Goal: Task Accomplishment & Management: Use online tool/utility

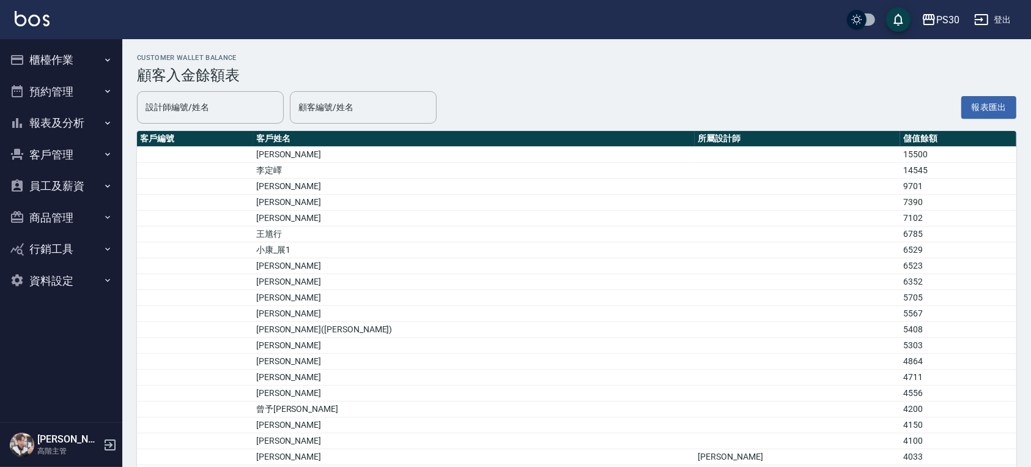
drag, startPoint x: 0, startPoint y: 0, endPoint x: 371, endPoint y: 98, distance: 383.5
click at [370, 100] on input "顧客編號/姓名" at bounding box center [363, 107] width 136 height 21
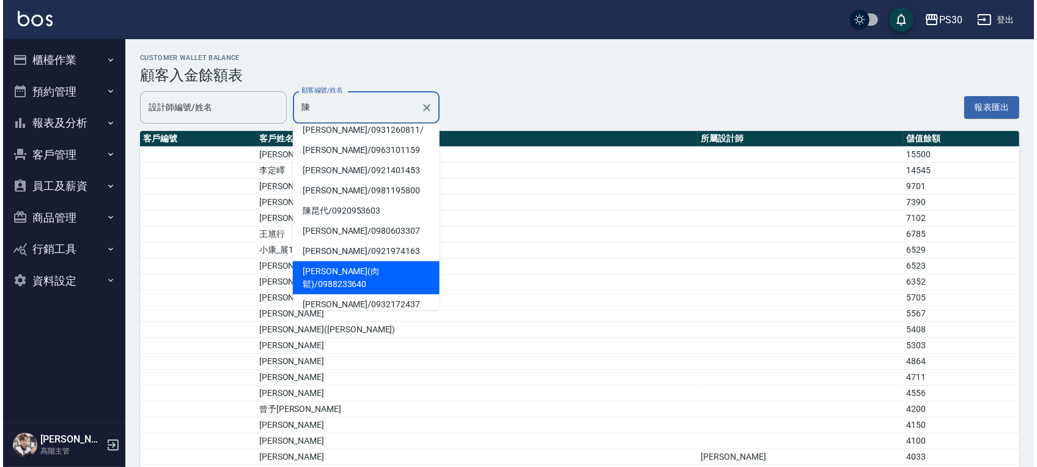
scroll to position [64, 0]
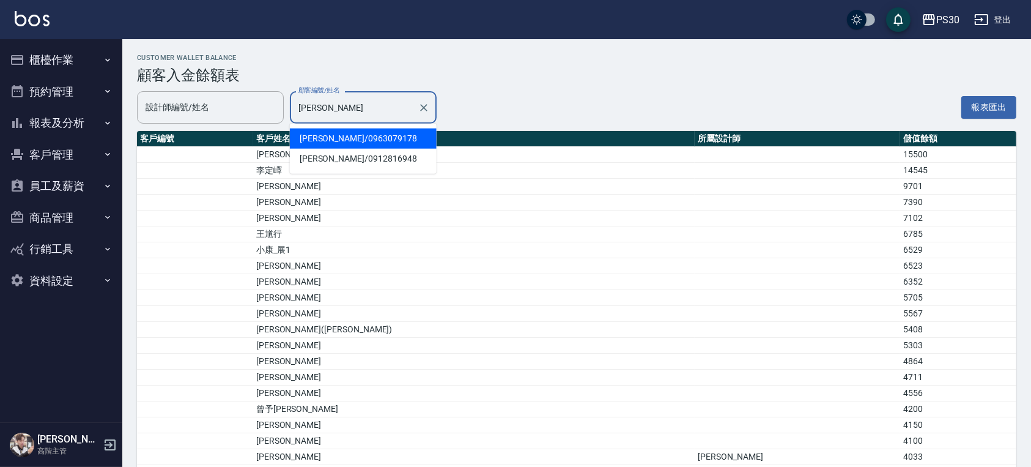
click at [346, 131] on span "陳婷汝 / 0963079178" at bounding box center [363, 138] width 147 height 20
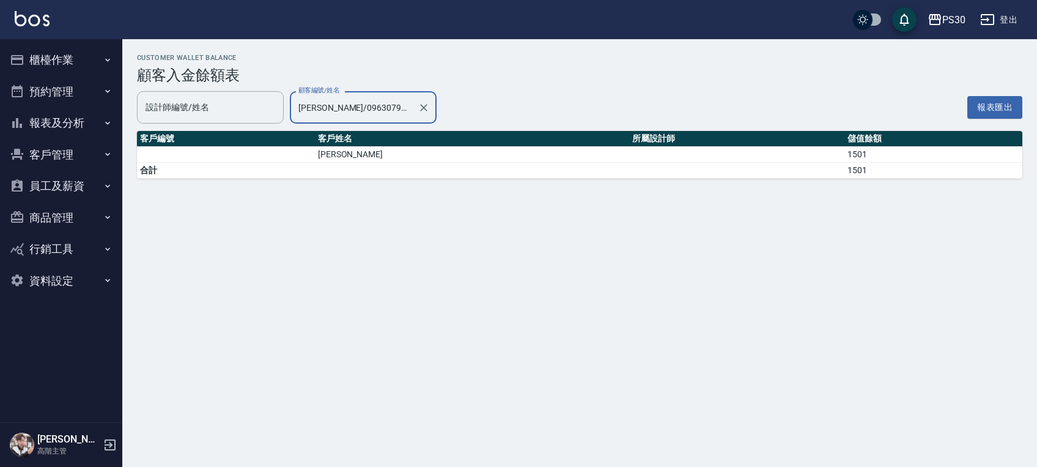
type input "陳婷汝/0963079178"
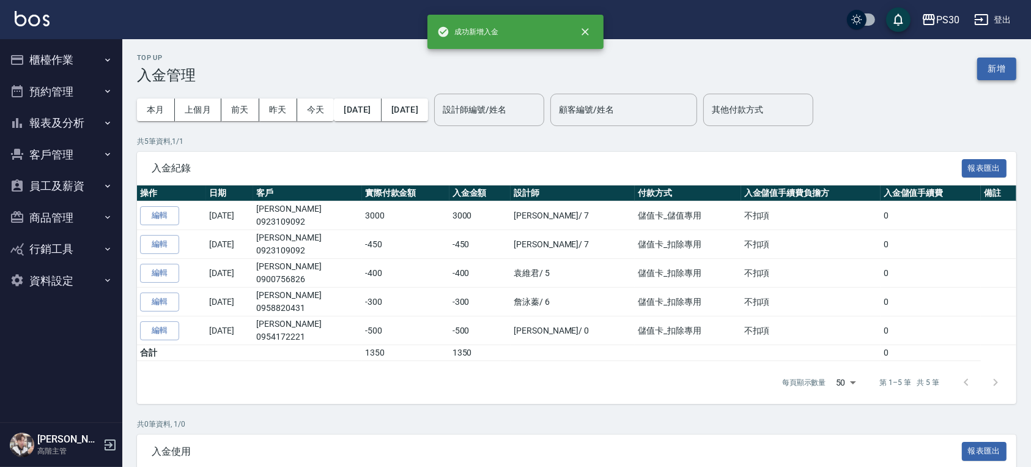
click at [1001, 57] on button "新增" at bounding box center [996, 68] width 39 height 23
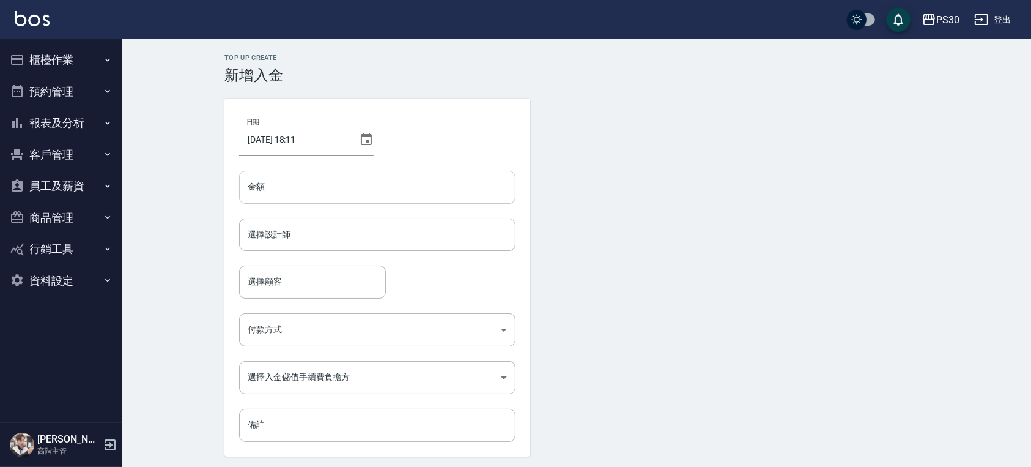
click at [273, 185] on input "金額" at bounding box center [377, 187] width 276 height 33
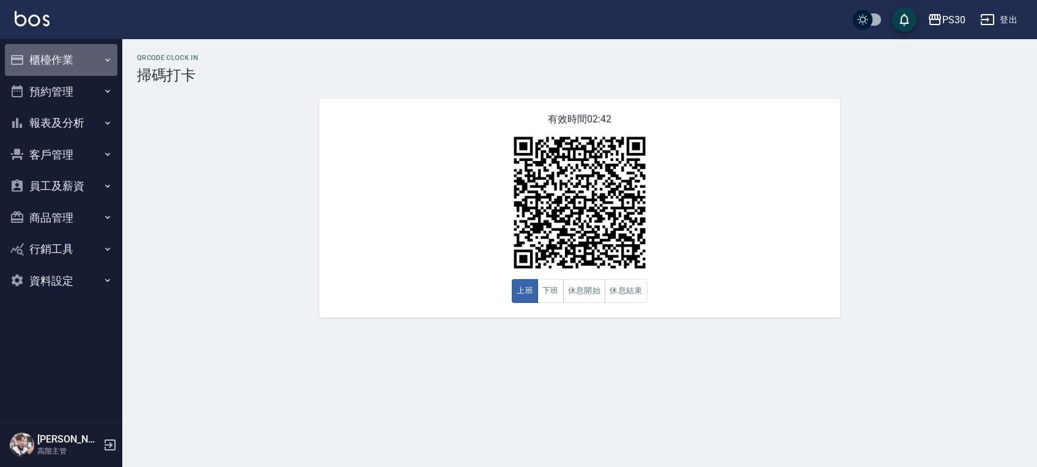
click at [37, 59] on button "櫃檯作業" at bounding box center [61, 60] width 113 height 32
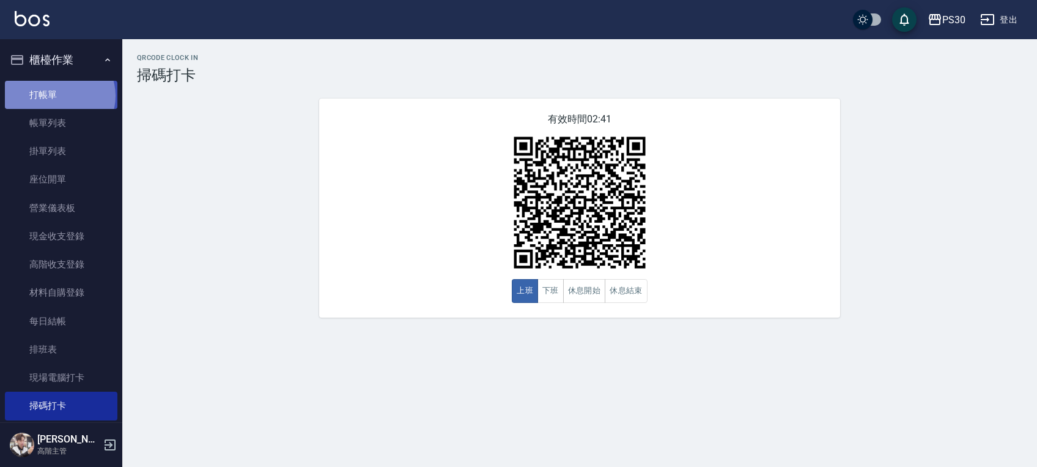
click at [59, 95] on link "打帳單" at bounding box center [61, 95] width 113 height 28
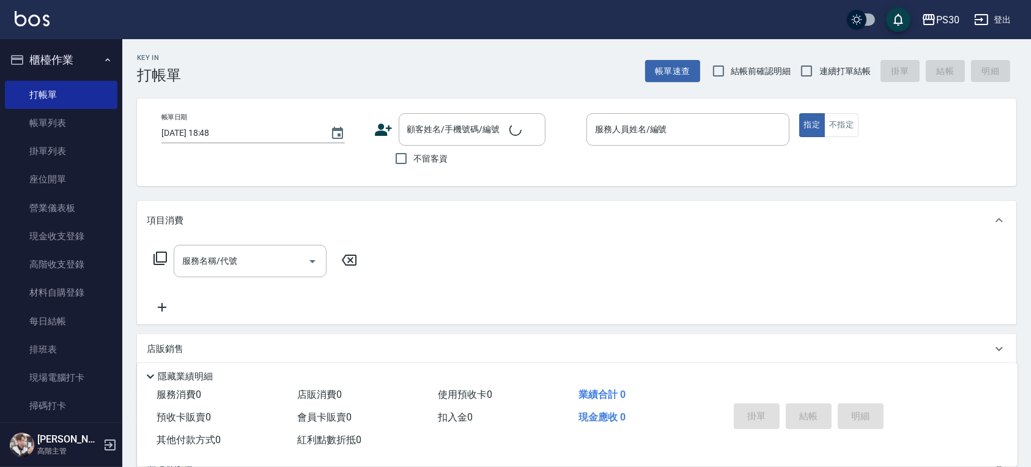
click at [747, 62] on label "結帳前確認明細" at bounding box center [749, 71] width 86 height 26
click at [731, 62] on input "結帳前確認明細" at bounding box center [719, 71] width 26 height 26
click at [827, 84] on div "Key In 打帳單 帳單速查 結帳前確認明細 連續打單結帳 掛單 結帳 明細 帳單日期 2025/09/04 18:48 顧客姓名/手機號碼/編號 顧客姓名…" at bounding box center [576, 317] width 909 height 557
click at [767, 72] on span "結帳前確認明細" at bounding box center [761, 71] width 60 height 13
click at [731, 72] on input "結帳前確認明細" at bounding box center [719, 71] width 26 height 26
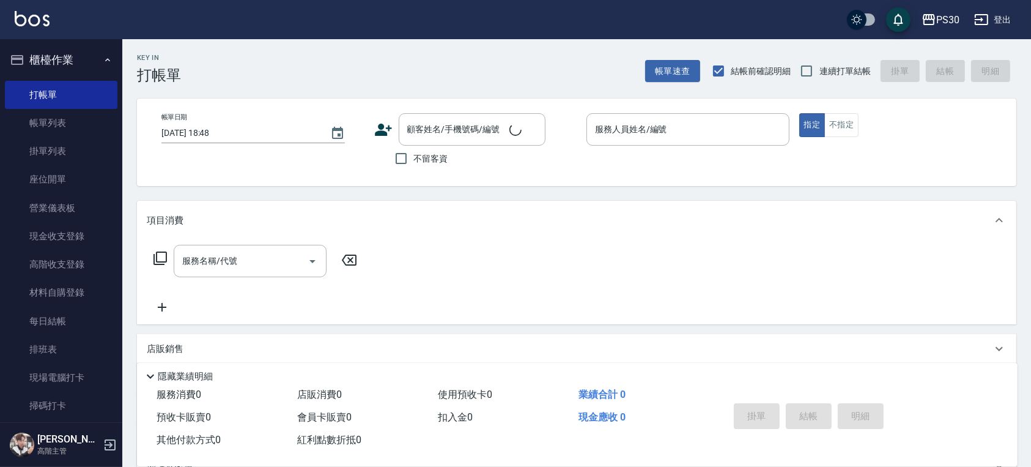
checkbox input "false"
click at [814, 72] on input "連續打單結帳" at bounding box center [807, 71] width 26 height 26
checkbox input "true"
click at [386, 155] on div "不留客資" at bounding box center [459, 159] width 171 height 26
click at [403, 157] on input "不留客資" at bounding box center [401, 159] width 26 height 26
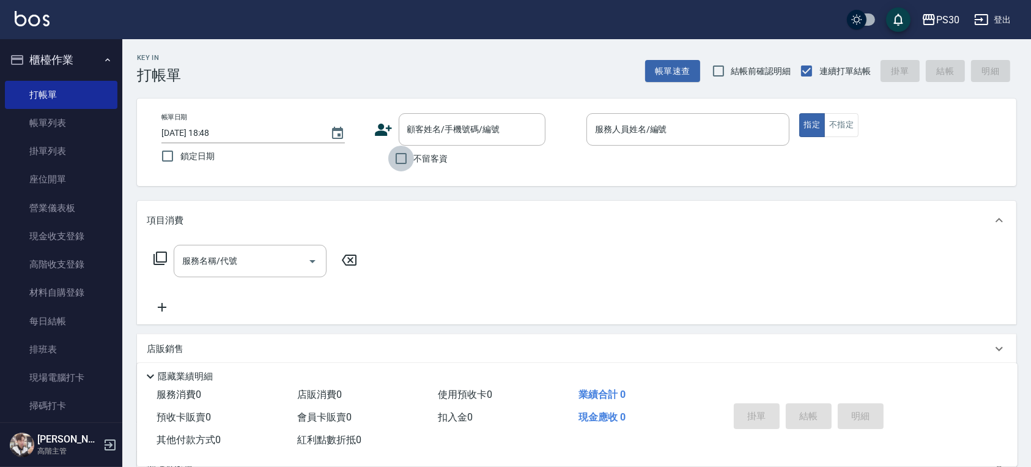
checkbox input "true"
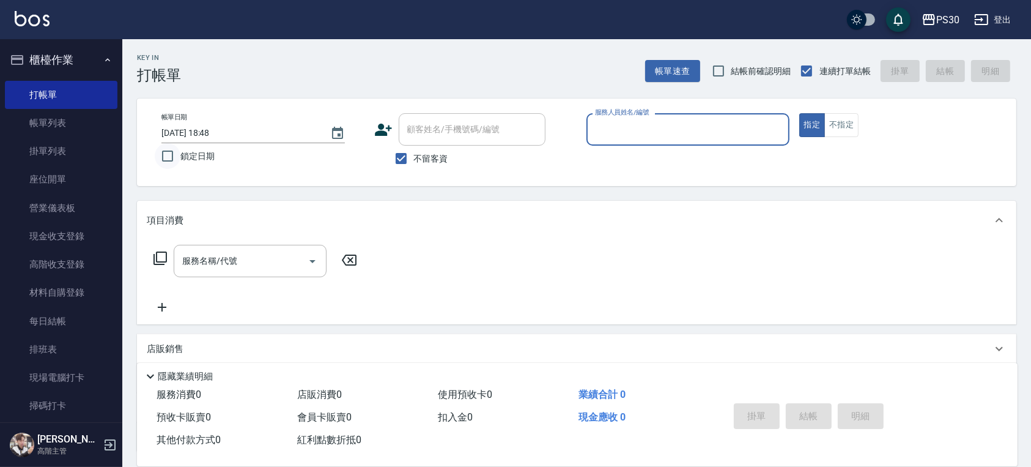
click at [172, 157] on input "鎖定日期" at bounding box center [168, 156] width 26 height 26
checkbox input "true"
click at [621, 116] on div "服務人員姓名/編號" at bounding box center [688, 129] width 203 height 32
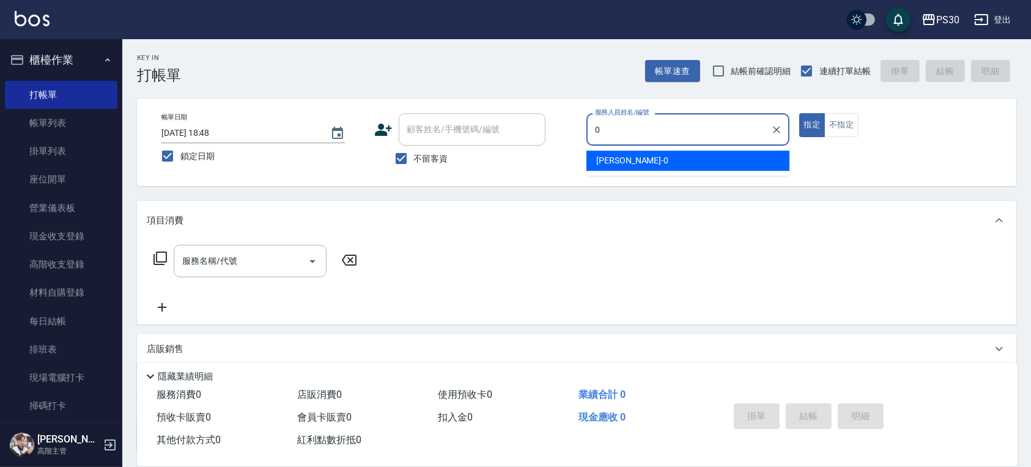
type input "廖金城-0"
type button "true"
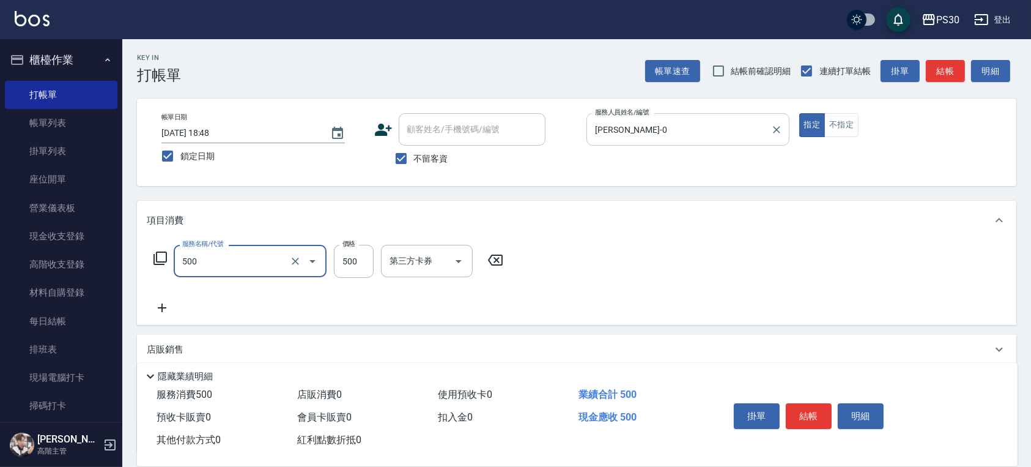
type input "洗剪500(500)"
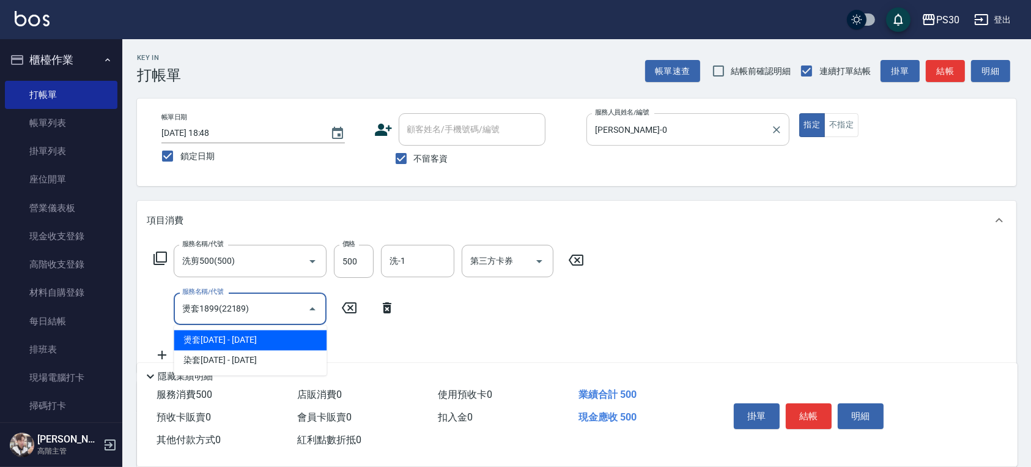
type input "燙套1899(22189)"
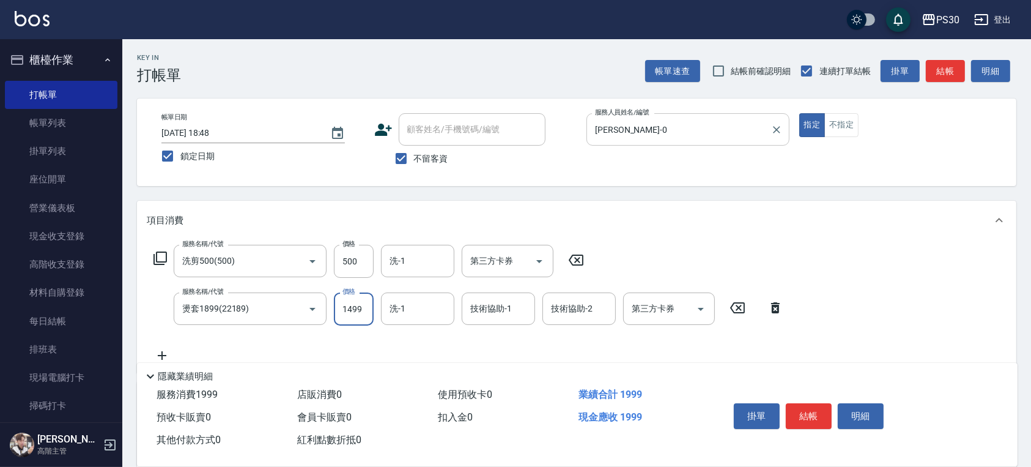
type input "1499"
type input "洪采妤-33"
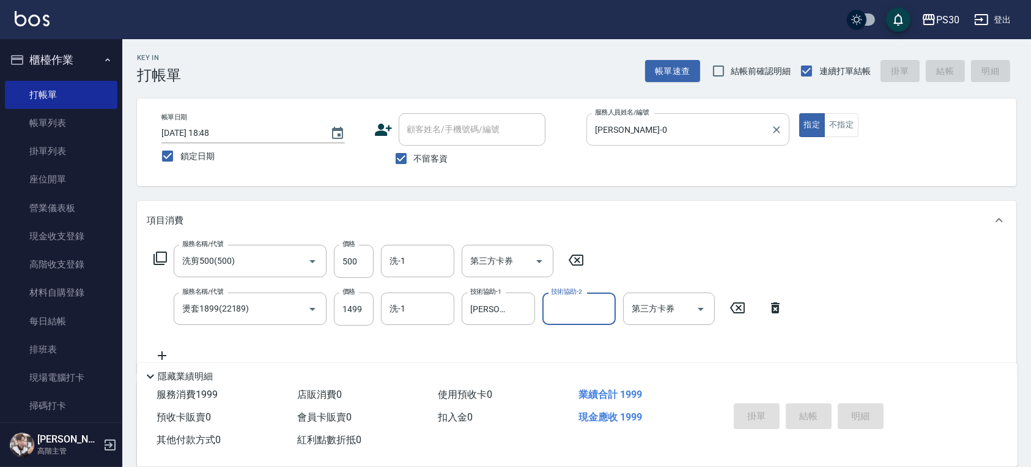
type input "0"
click at [799, 113] on button "指定" at bounding box center [812, 125] width 26 height 24
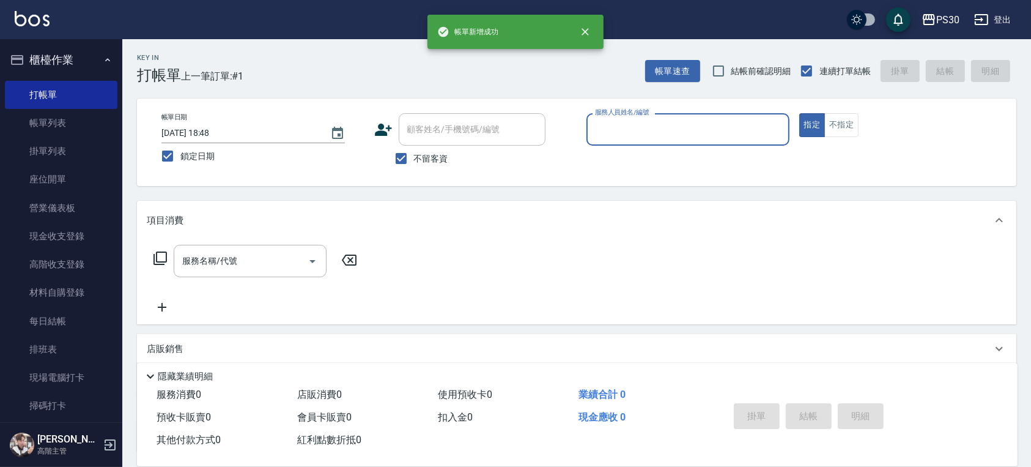
click at [799, 113] on button "指定" at bounding box center [812, 125] width 26 height 24
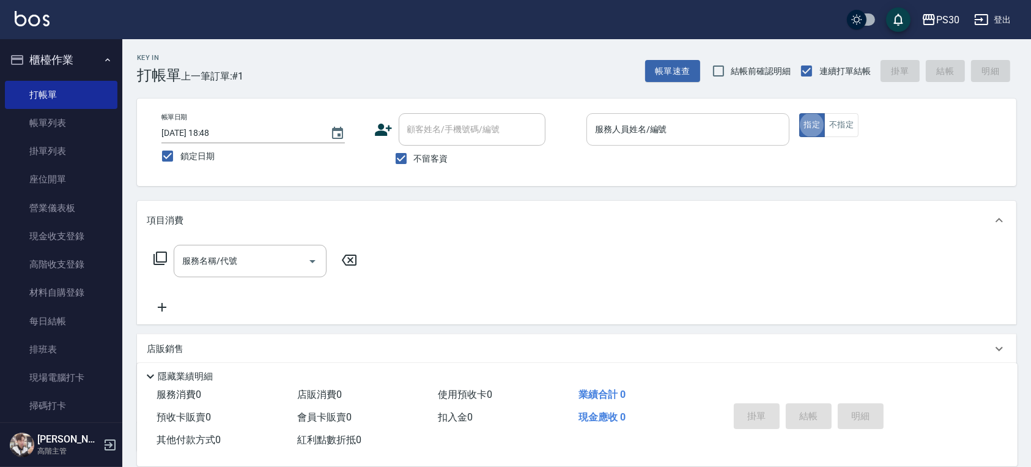
click at [626, 126] on div "服務人員姓名/編號 服務人員姓名/編號" at bounding box center [688, 129] width 203 height 32
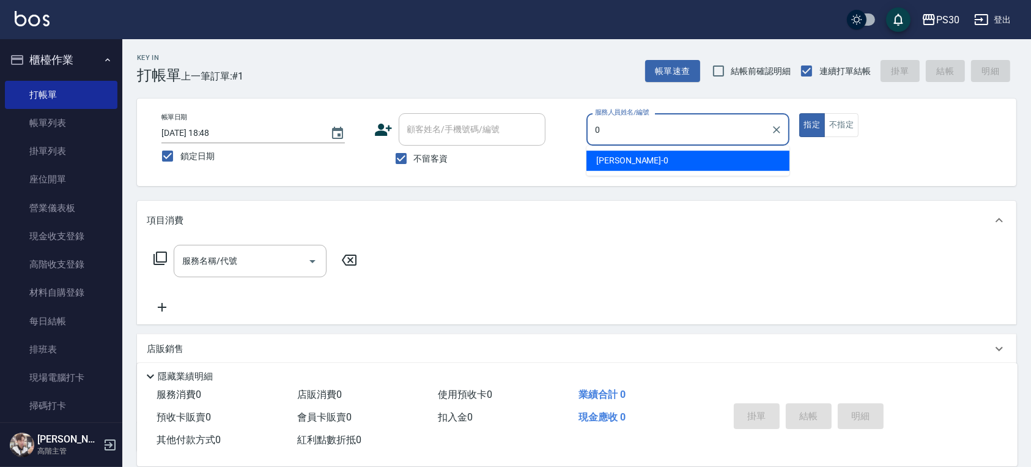
type input "廖金城-0"
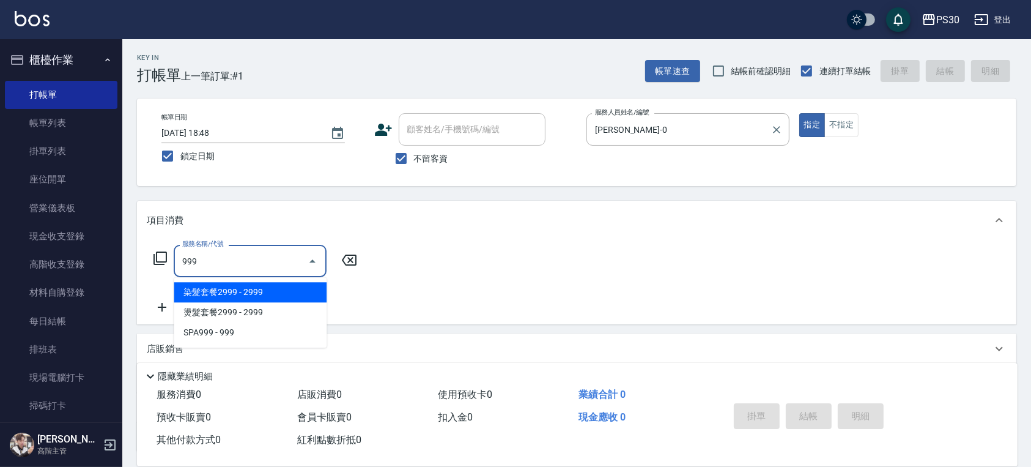
type input "染髮套餐2999(811)"
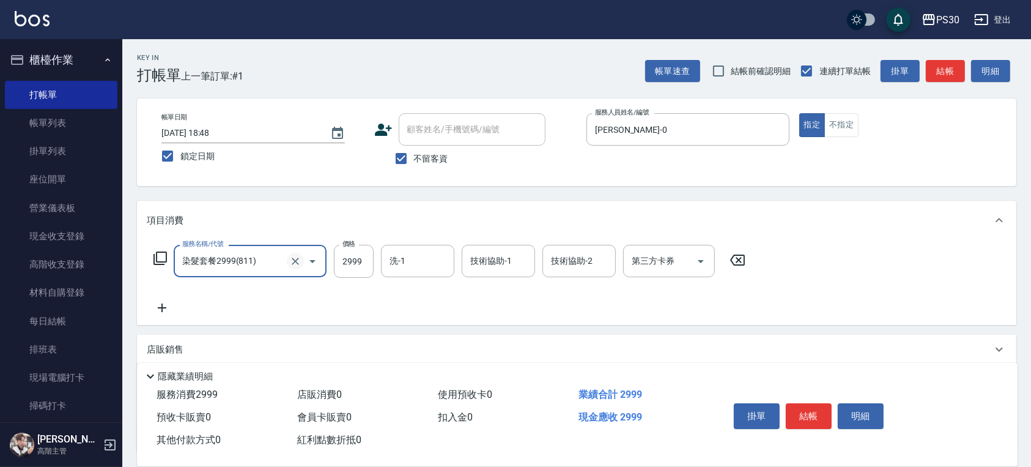
click at [294, 256] on icon "Clear" at bounding box center [295, 261] width 12 height 12
type input "SPA999(0999)"
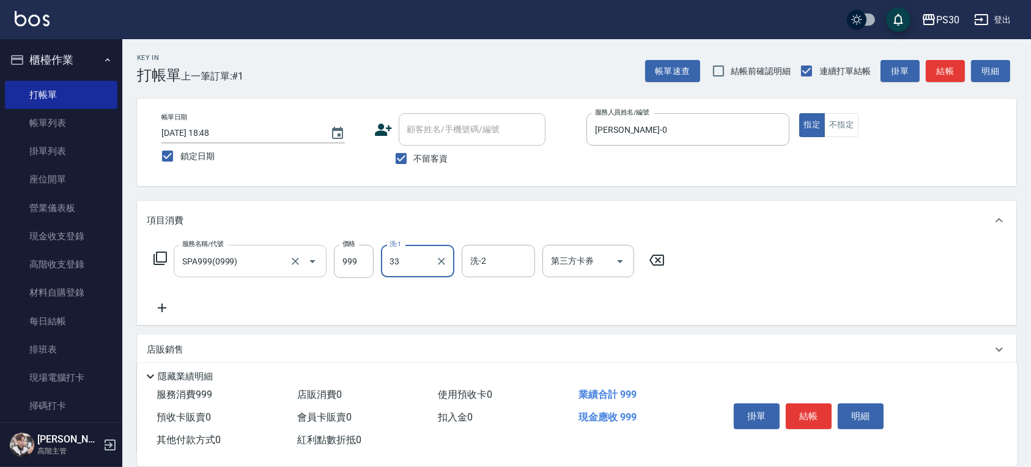
type input "洪采妤-33"
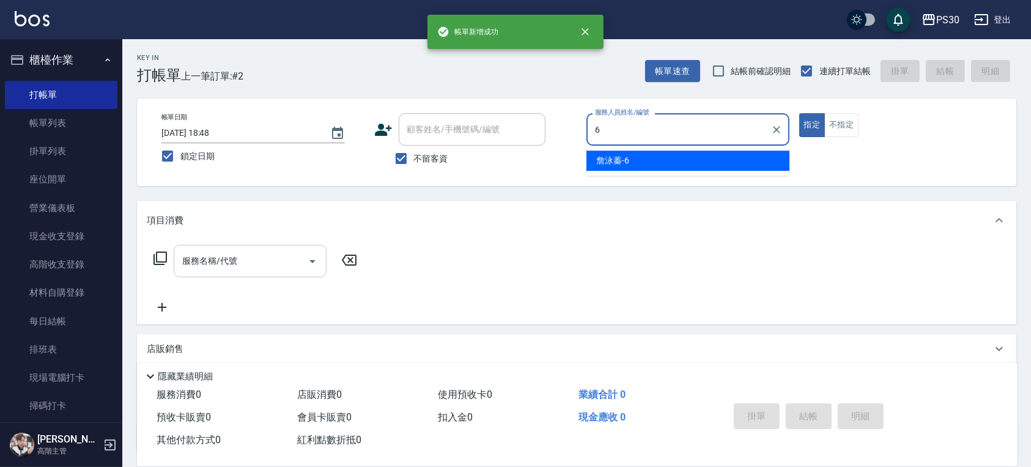
type input "詹泳蓁-6"
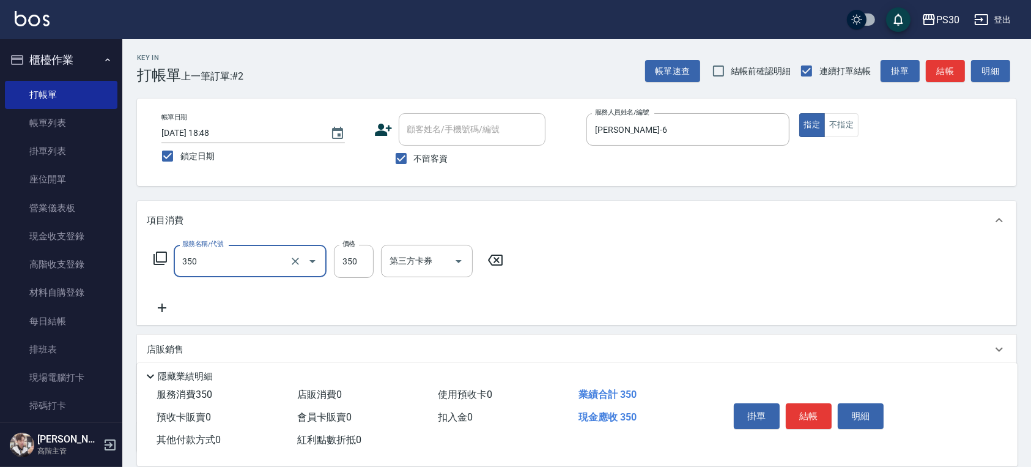
type input "洗剪350(350)"
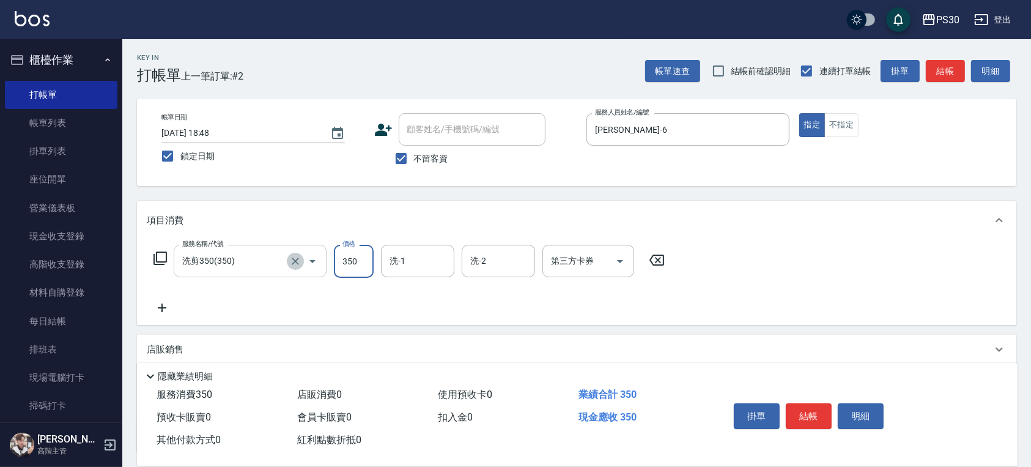
click at [297, 255] on icon "Clear" at bounding box center [295, 261] width 12 height 12
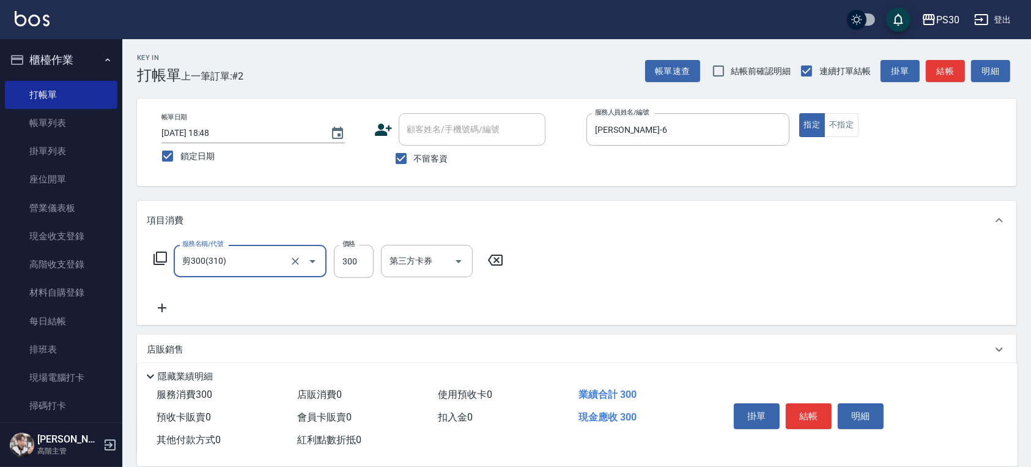
type input "剪300(310)"
type input "350"
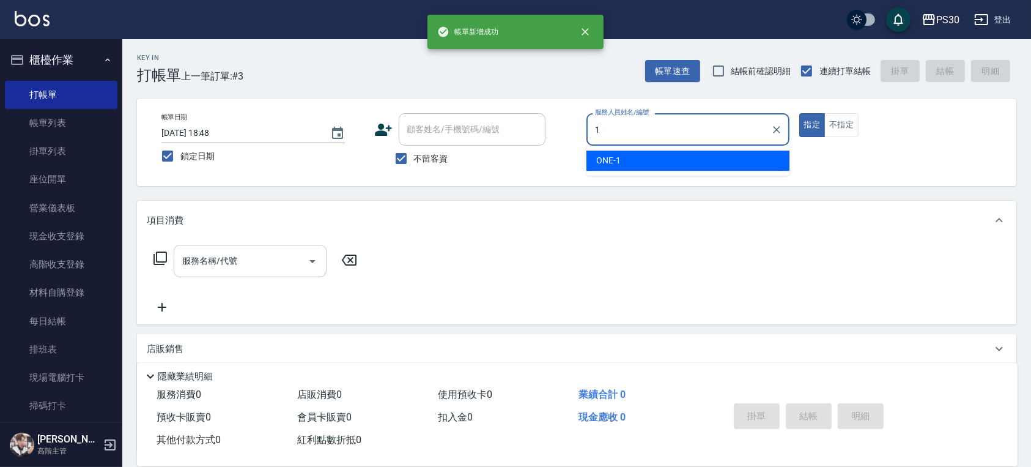
type input "ONE-1"
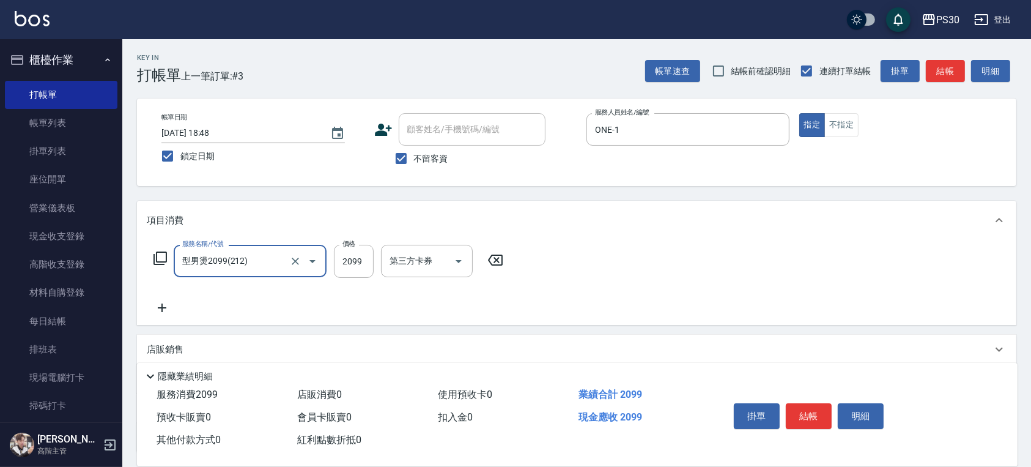
type input "型男燙2099(212)"
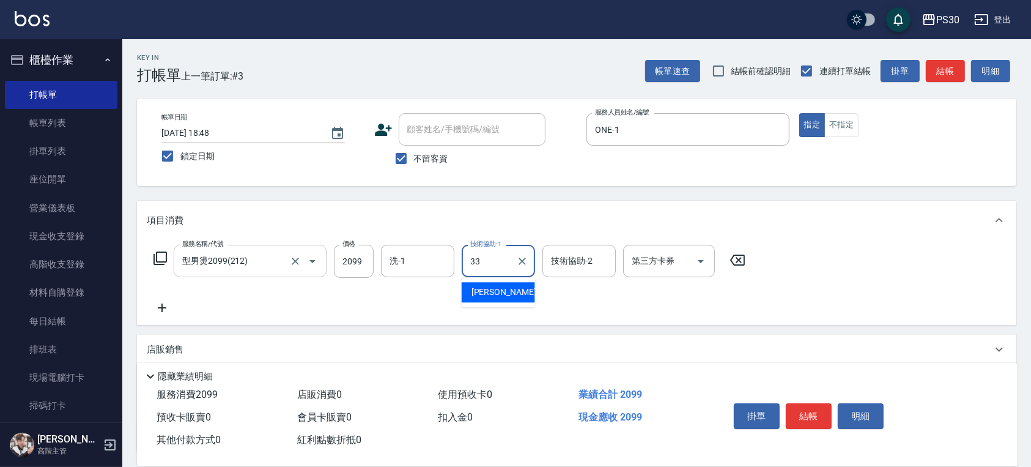
type input "洪采妤-33"
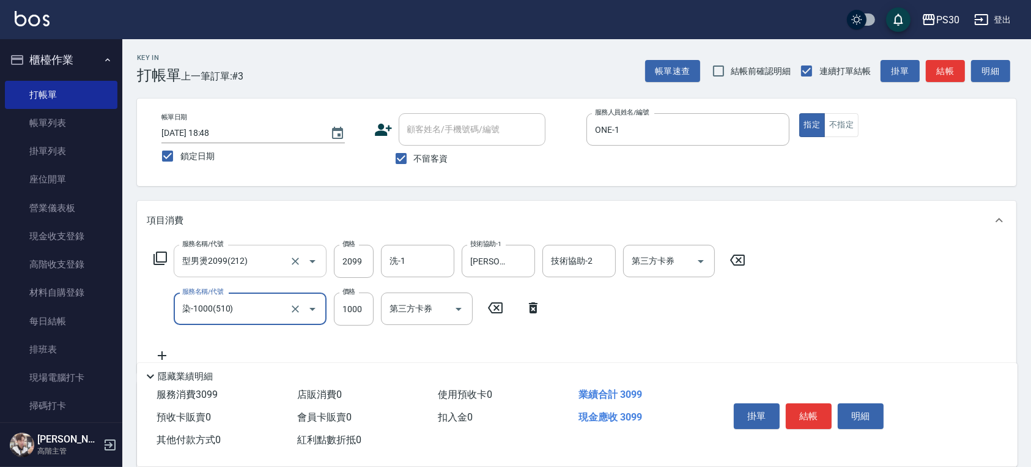
type input "染-1000(510)"
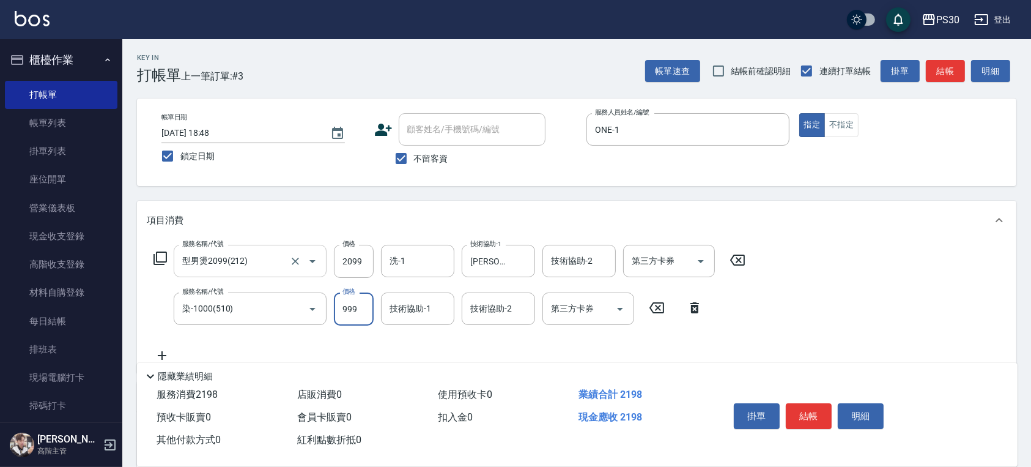
type input "999"
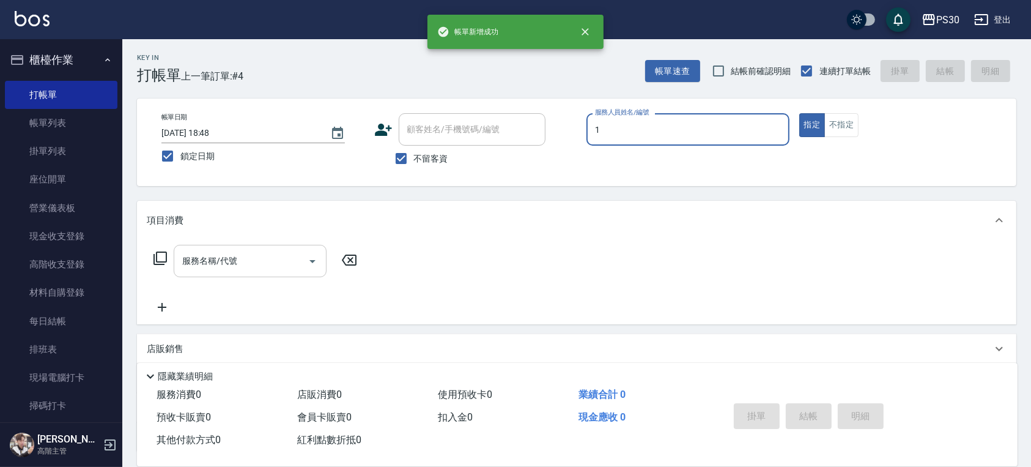
type input "ONE-1"
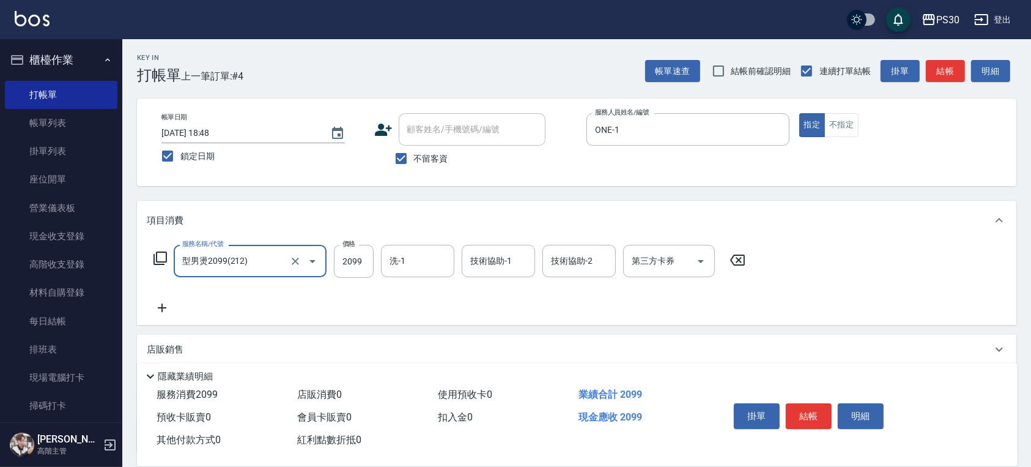
type input "型男燙2099(212)"
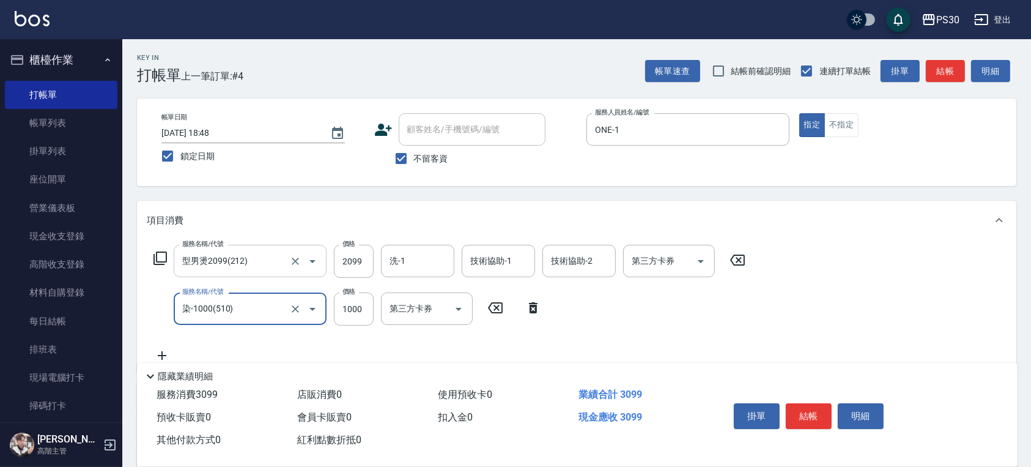
type input "染-1000(510)"
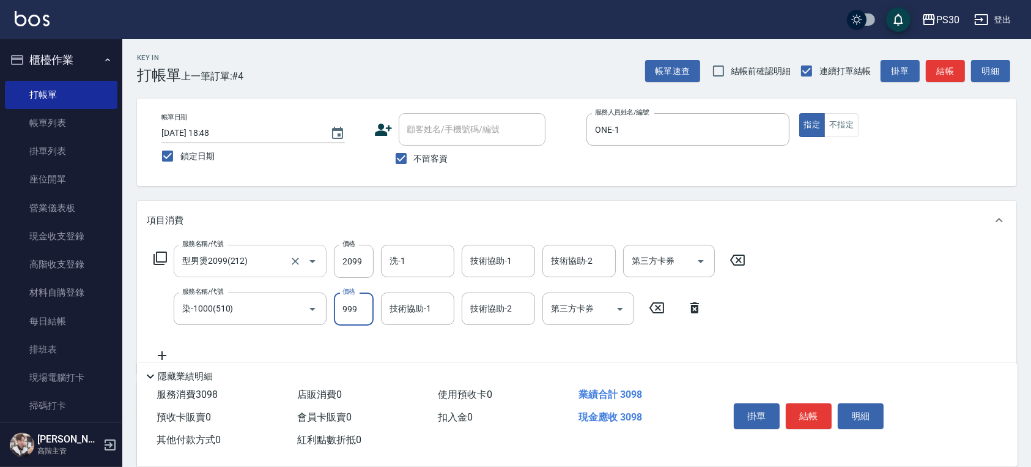
type input "999"
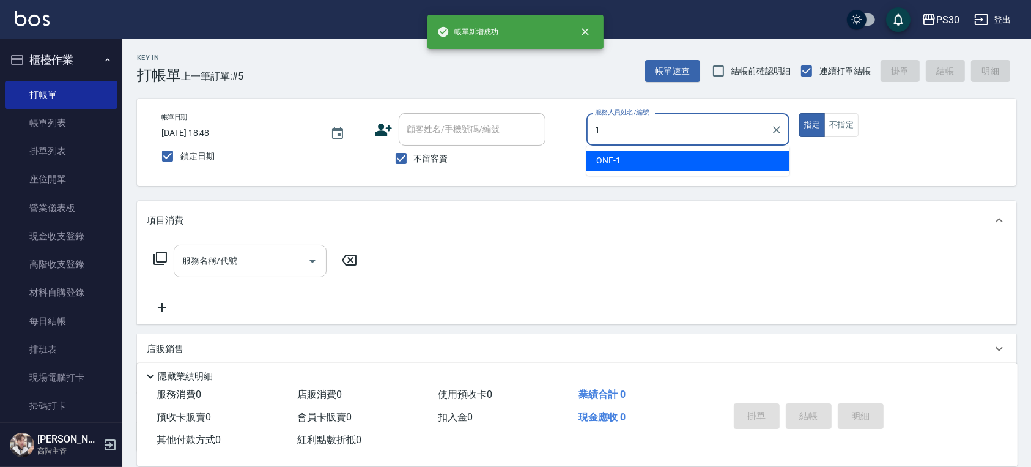
type input "ONE-1"
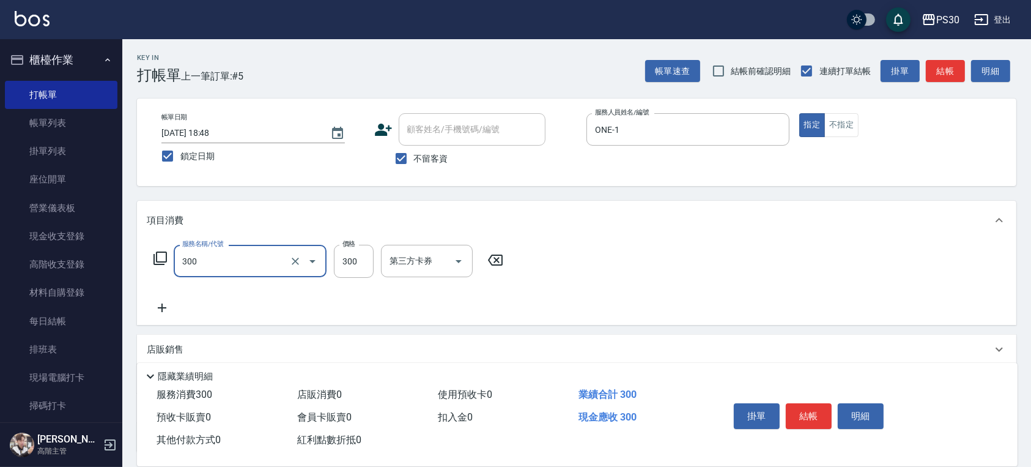
type input "洗剪300(300)"
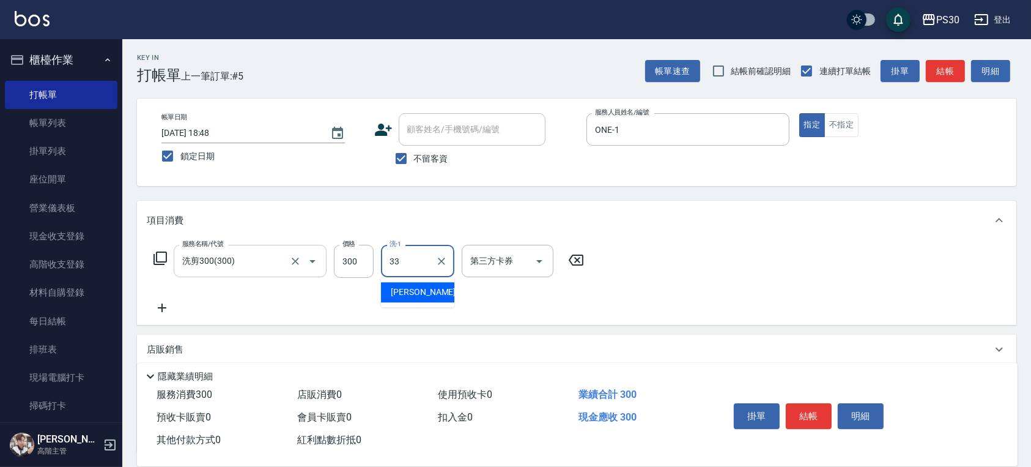
type input "洪采妤-33"
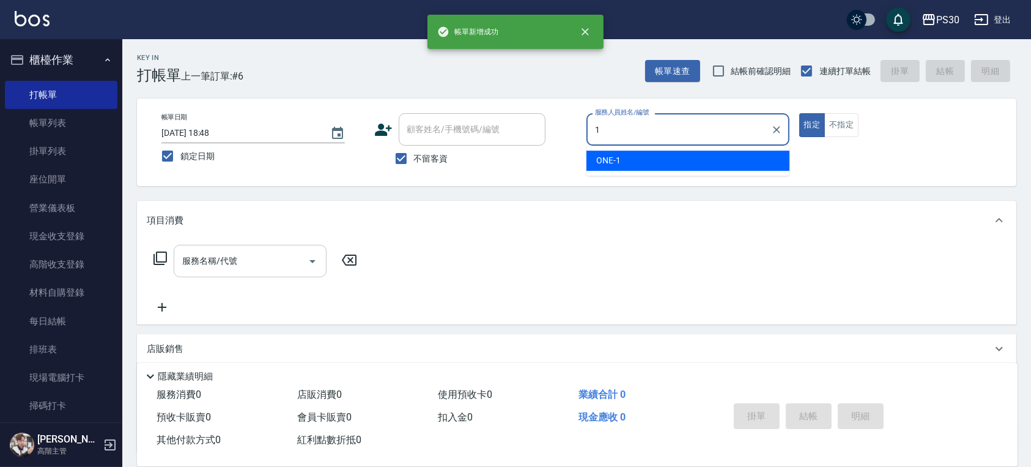
type input "ONE-1"
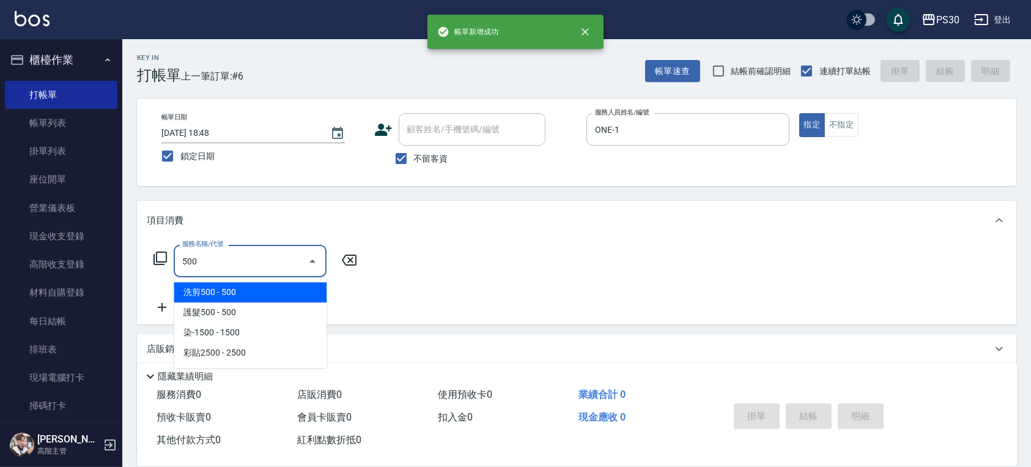
type input "洗剪500(500)"
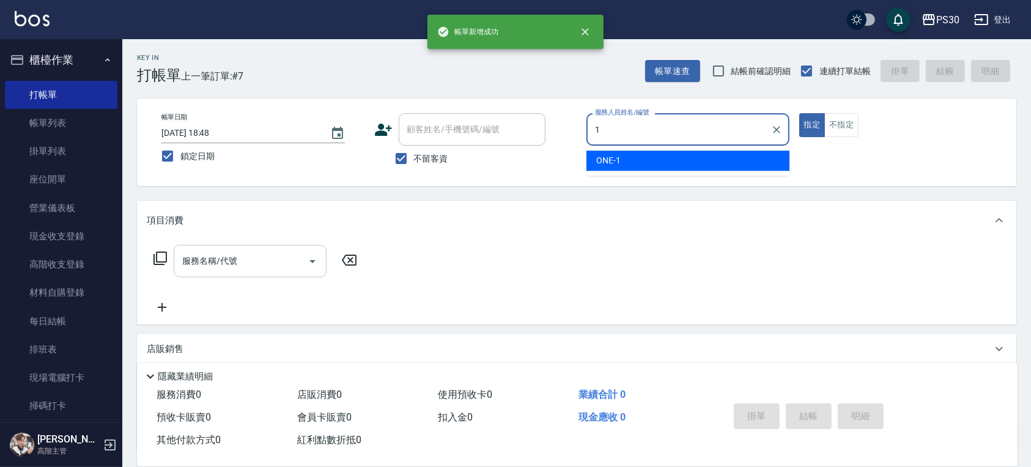
type input "ONE-1"
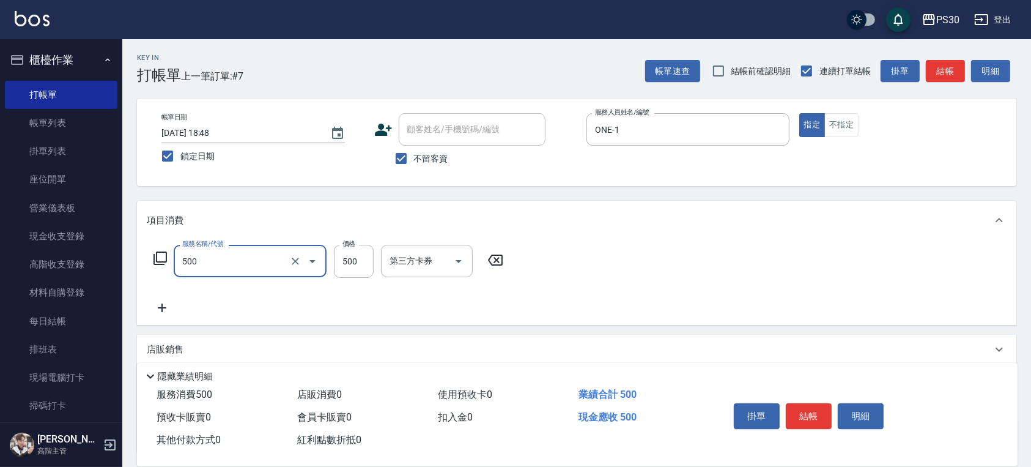
type input "洗剪500(500)"
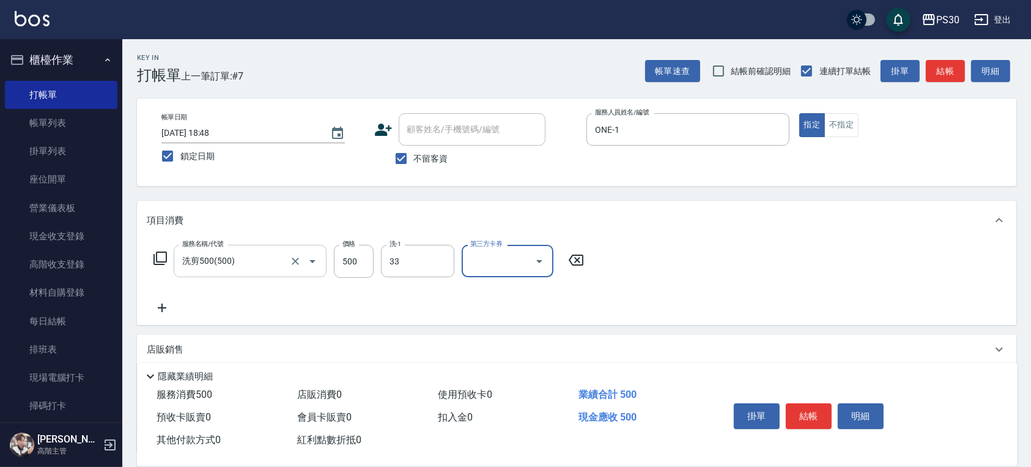
type input "洪采妤-33"
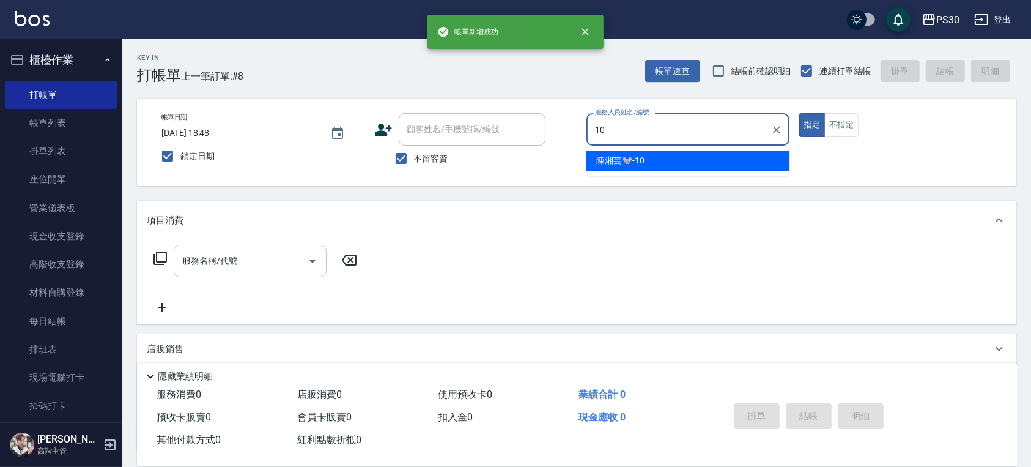
type input "陳湘芸🐭-10"
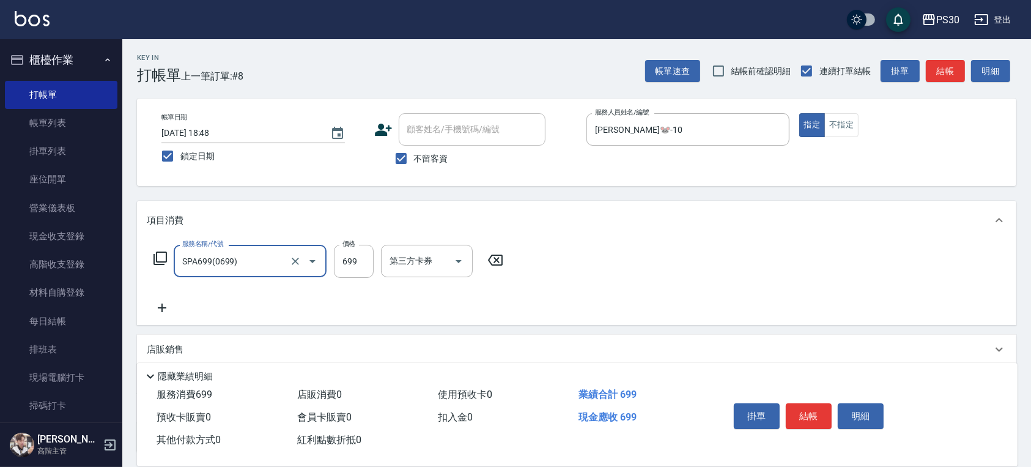
type input "SPA699(0699)"
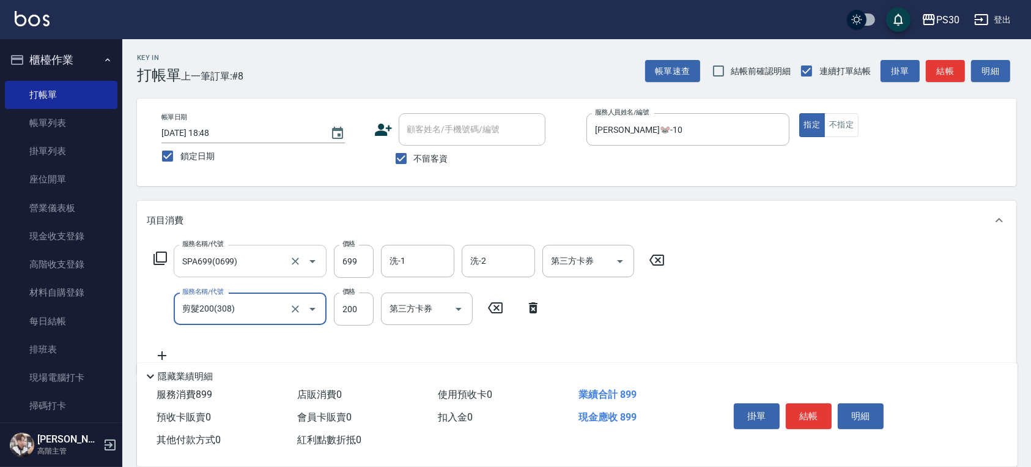
type input "剪髮200(308)"
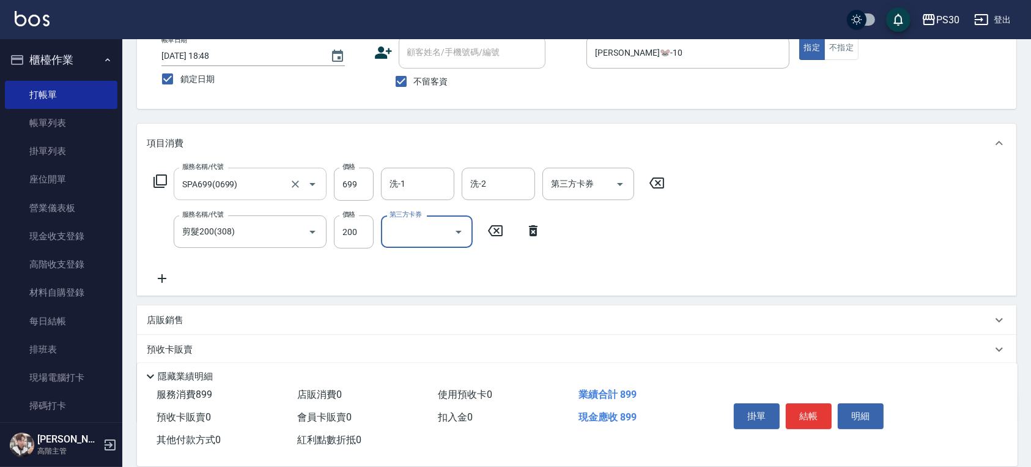
scroll to position [149, 0]
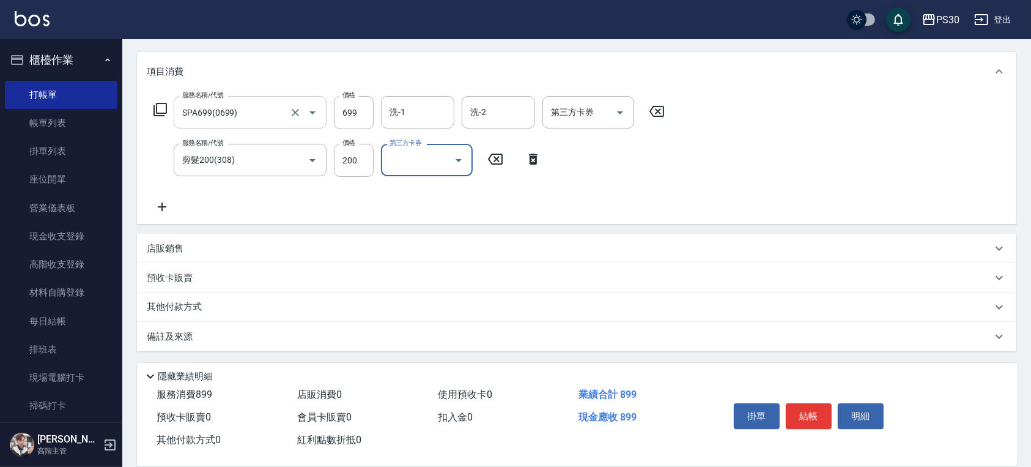
click at [176, 252] on p "店販銷售" at bounding box center [165, 248] width 37 height 13
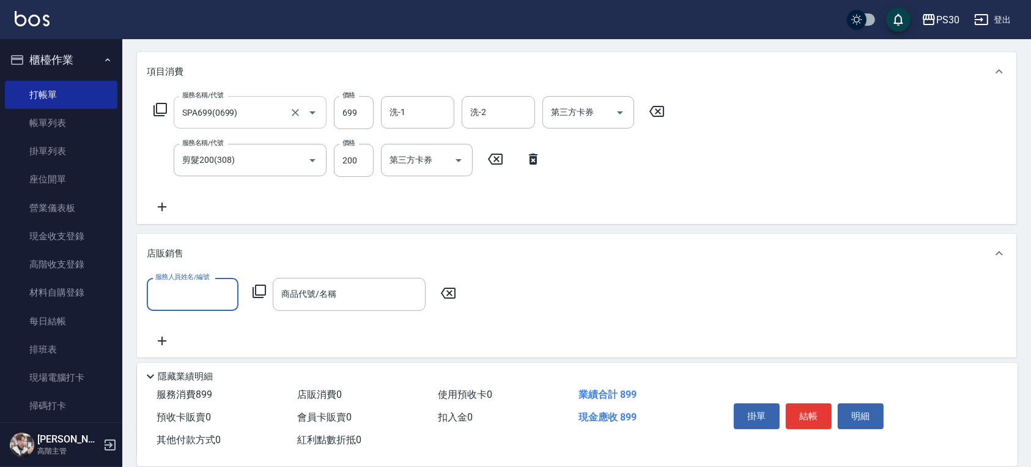
scroll to position [0, 0]
type input "陳湘芸🐭-10"
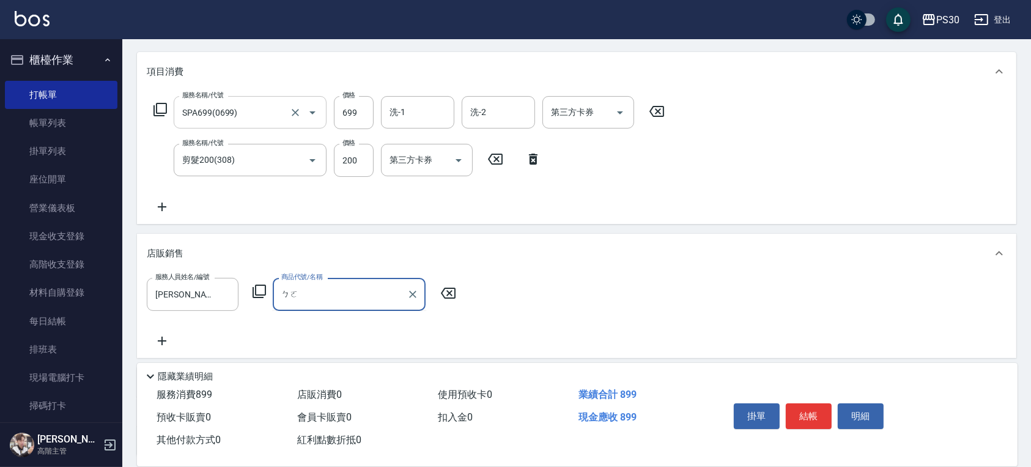
type input "博"
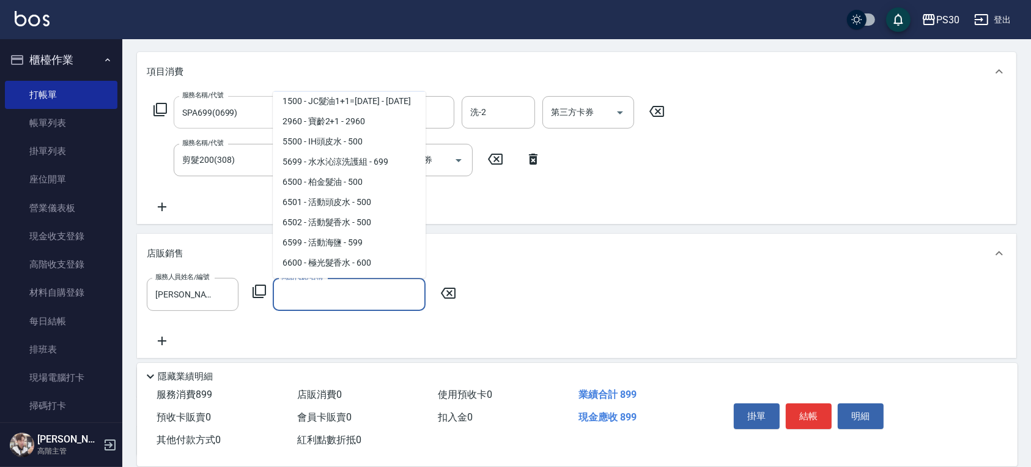
scroll to position [163, 0]
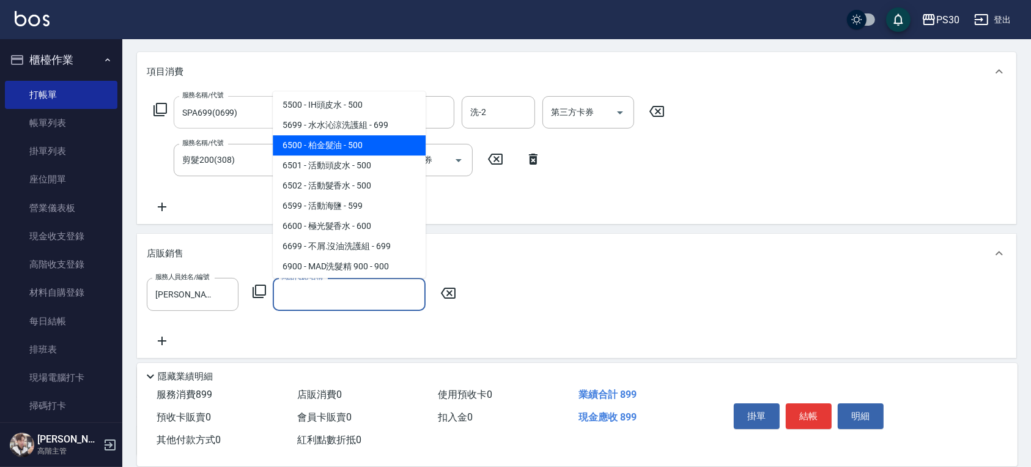
click at [329, 149] on span "6500 - 柏金髮油 - 500" at bounding box center [349, 145] width 153 height 20
type input "柏金髮油"
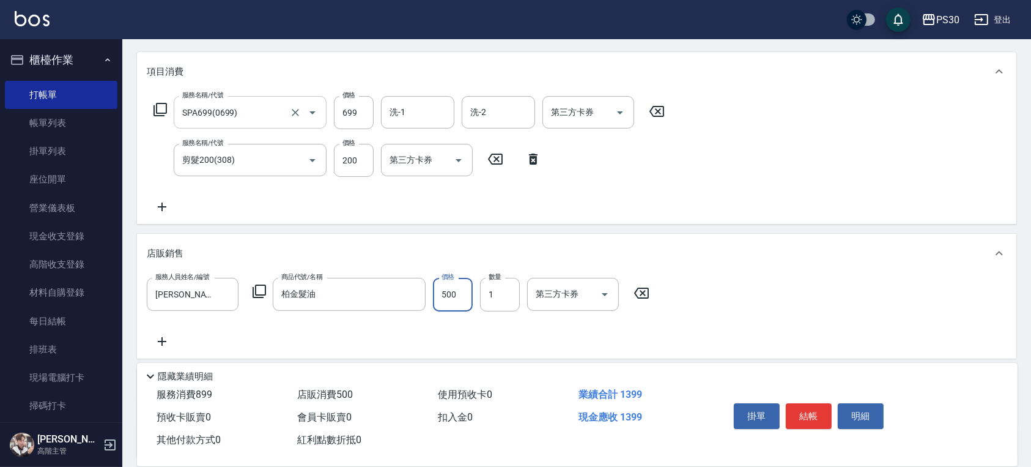
click at [463, 292] on input "500" at bounding box center [453, 294] width 40 height 33
type input "699"
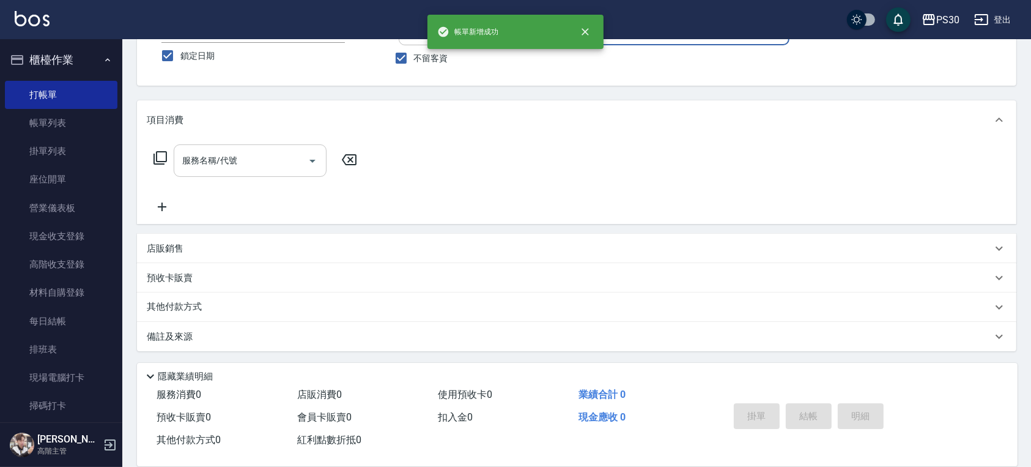
scroll to position [0, 0]
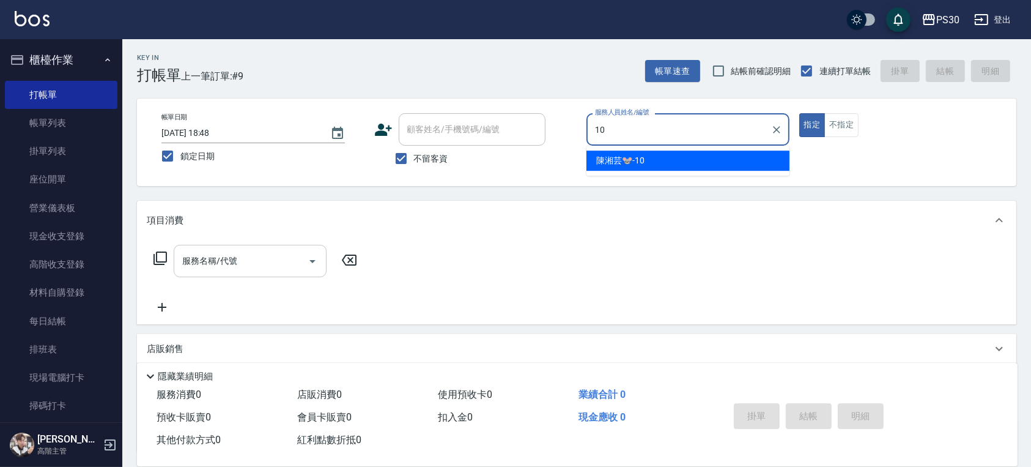
type input "陳湘芸🐭-10"
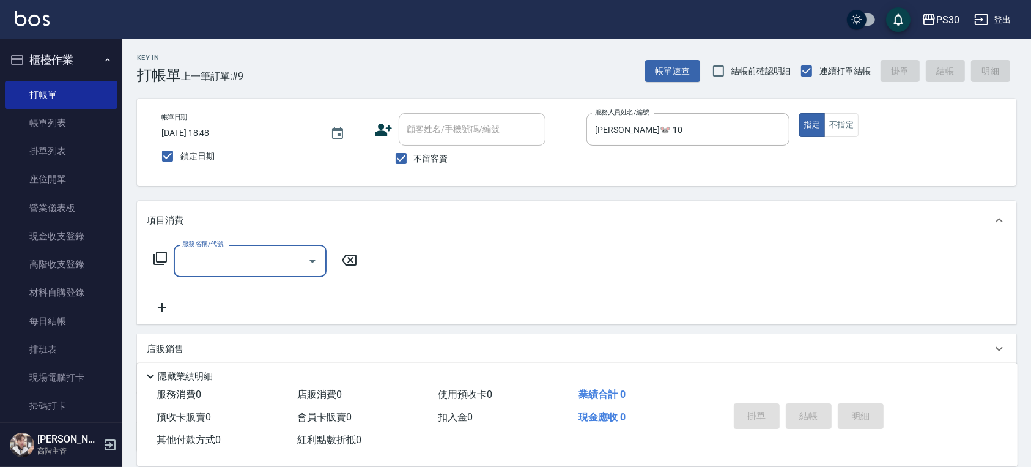
type input "3"
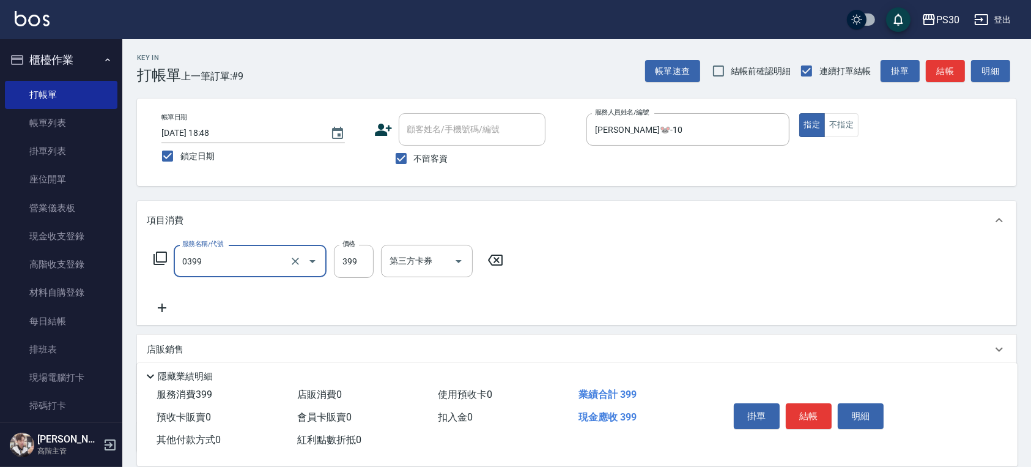
type input "海鹽洗(0399)"
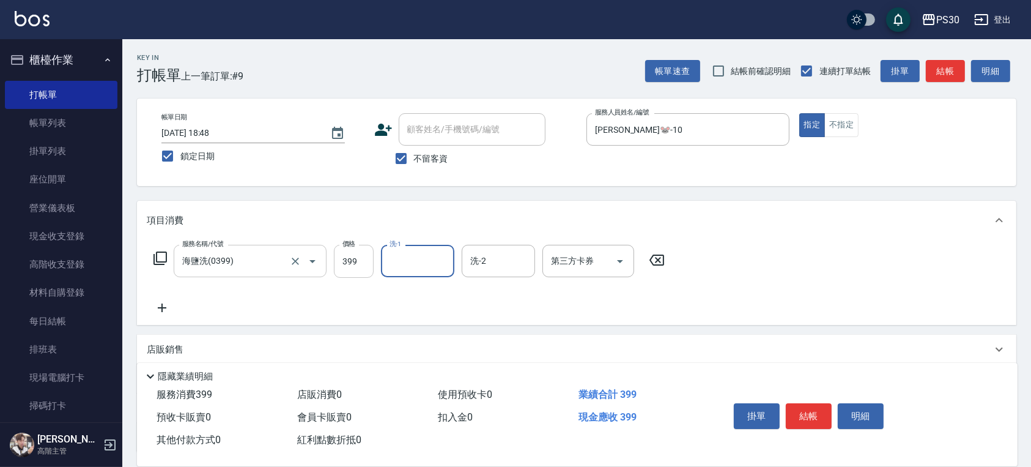
click at [352, 250] on input "399" at bounding box center [354, 261] width 40 height 33
type input "400"
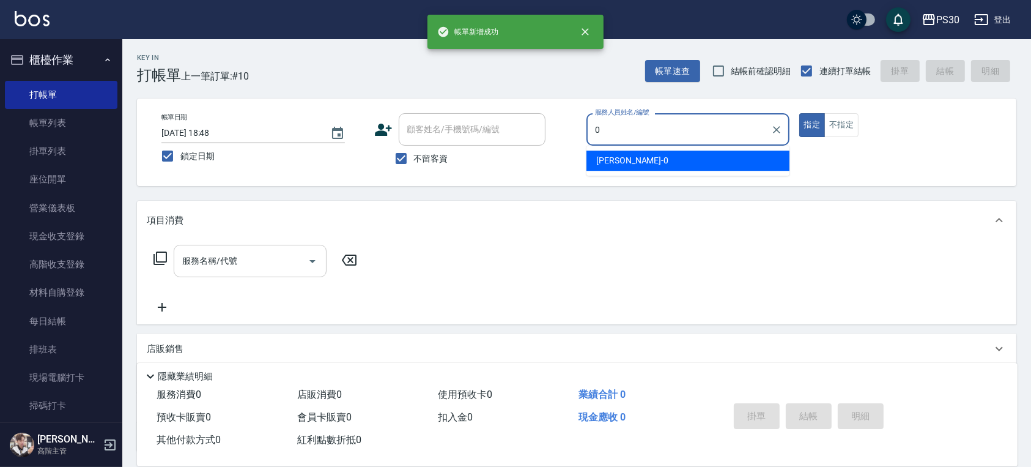
type input "廖金城-0"
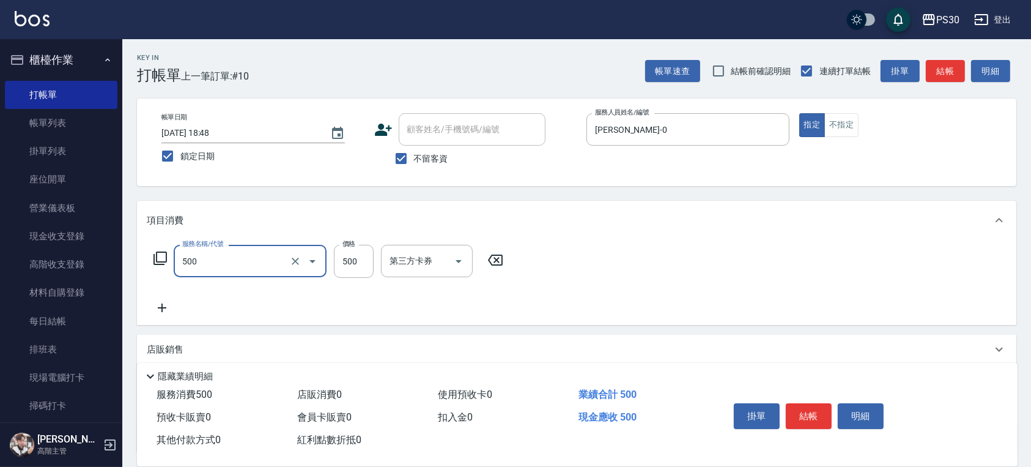
type input "洗剪500(500)"
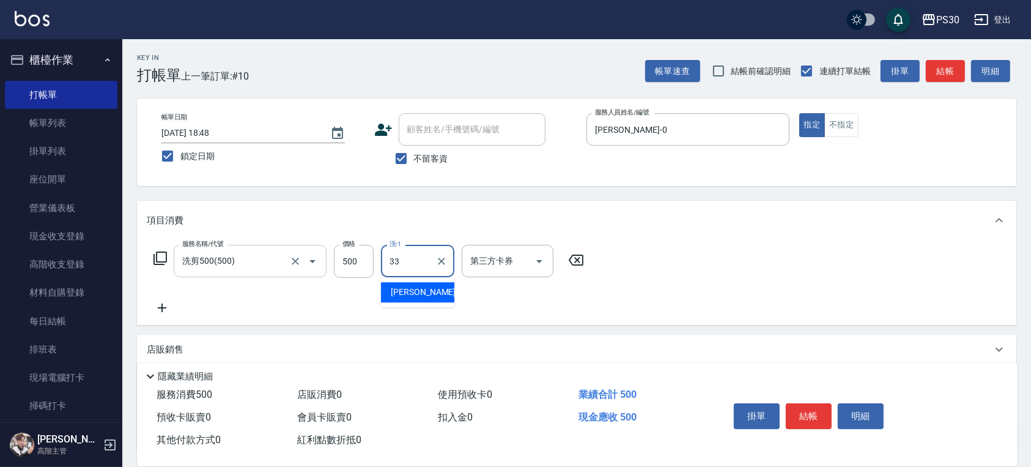
type input "洪采妤-33"
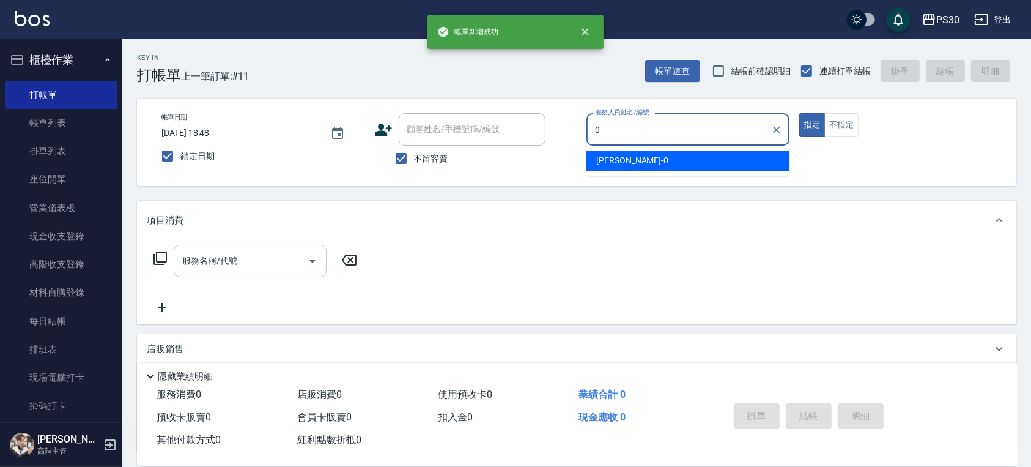
type input "廖金城-0"
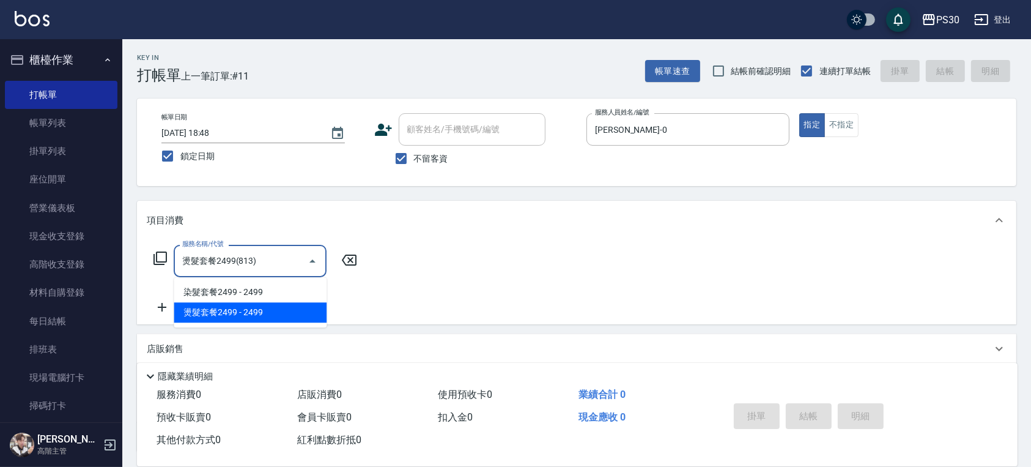
type input "燙髮套餐2499(813)"
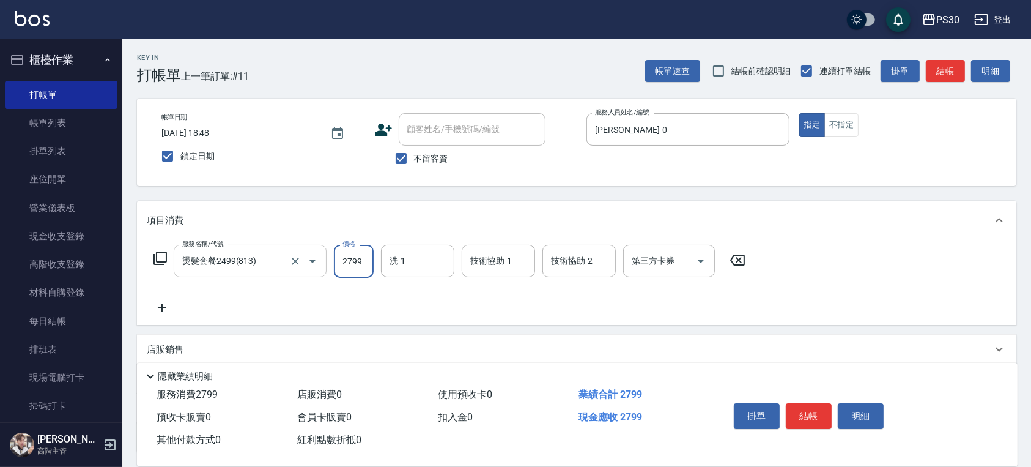
type input "2799"
type input "洪采妤-33"
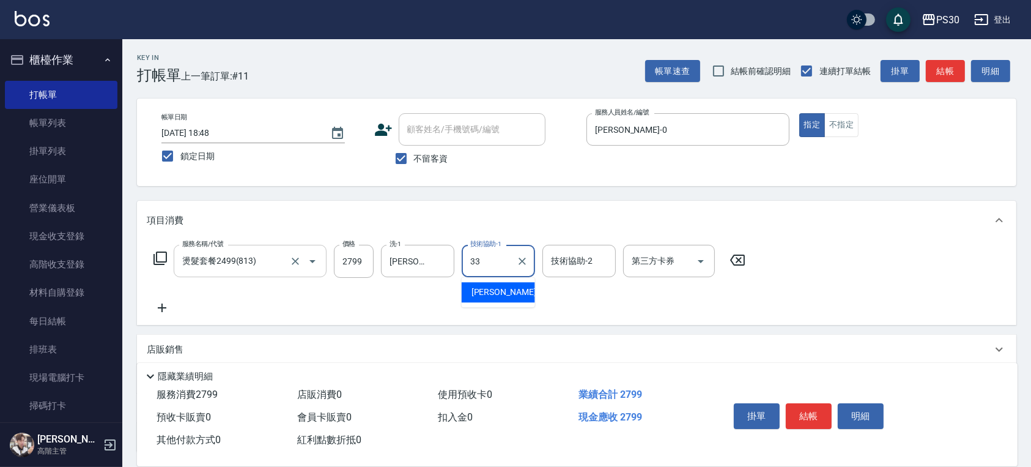
type input "洪采妤-33"
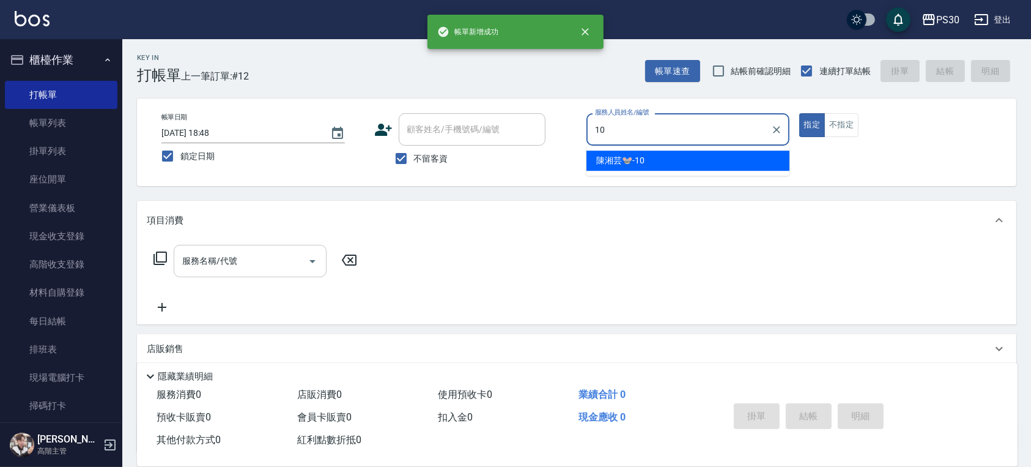
type input "陳湘芸🐭-10"
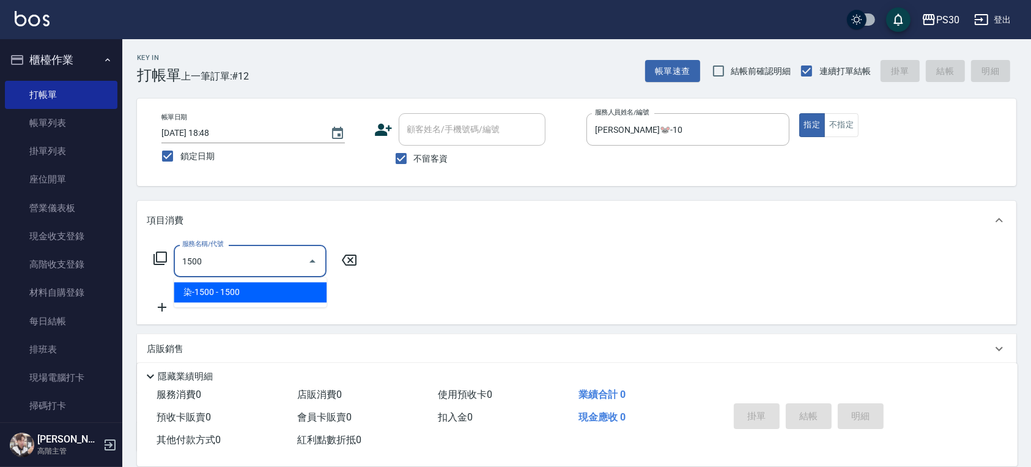
type input "染-1500(515)"
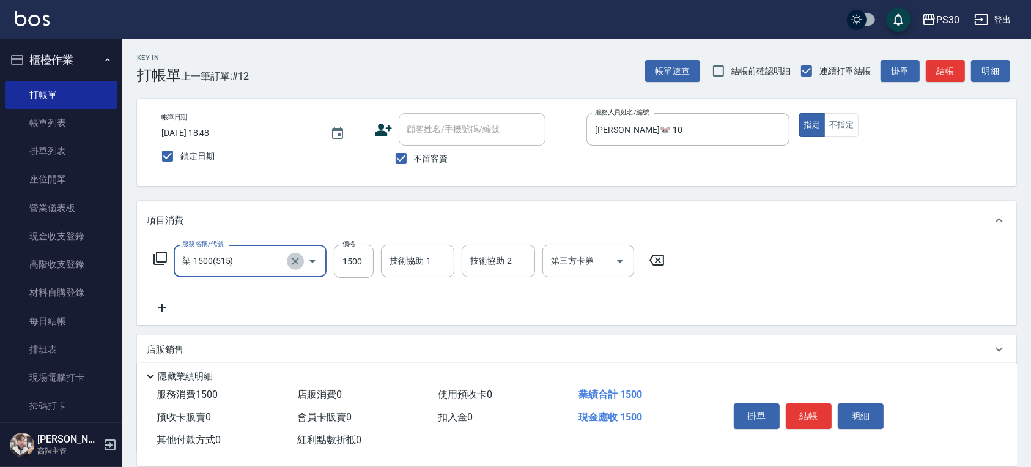
click at [291, 259] on icon "Clear" at bounding box center [295, 261] width 12 height 12
click at [258, 261] on input "服務名稱/代號" at bounding box center [233, 260] width 108 height 21
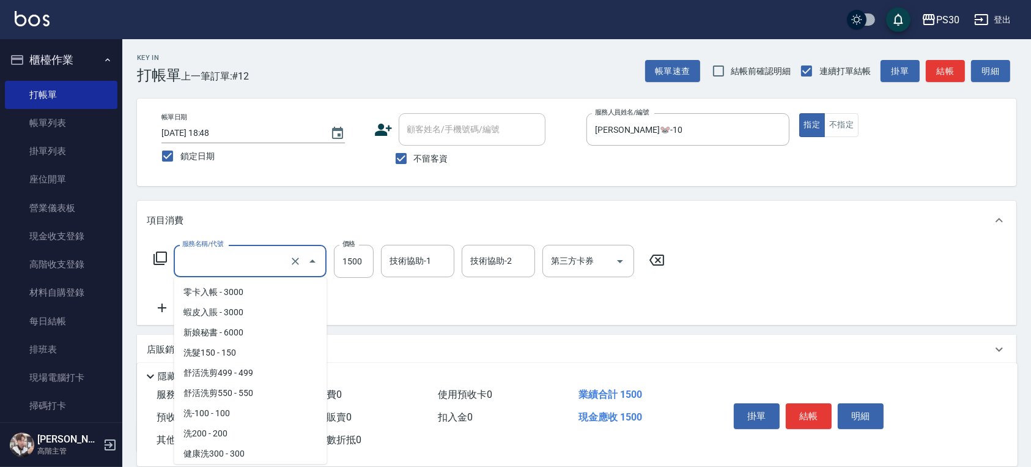
scroll to position [605, 0]
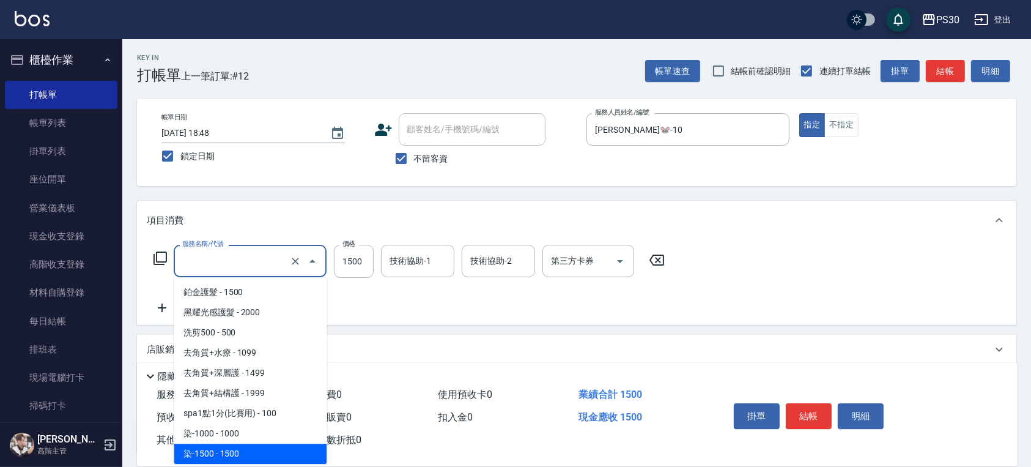
type input "染-1500(515)"
click at [387, 294] on div "服務名稱/代號 染-1500(515) 服務名稱/代號 價格 1500 價格 技術協助-1 技術協助-1 技術協助-2 技術協助-2 第三方卡券 第三方卡券" at bounding box center [409, 280] width 525 height 70
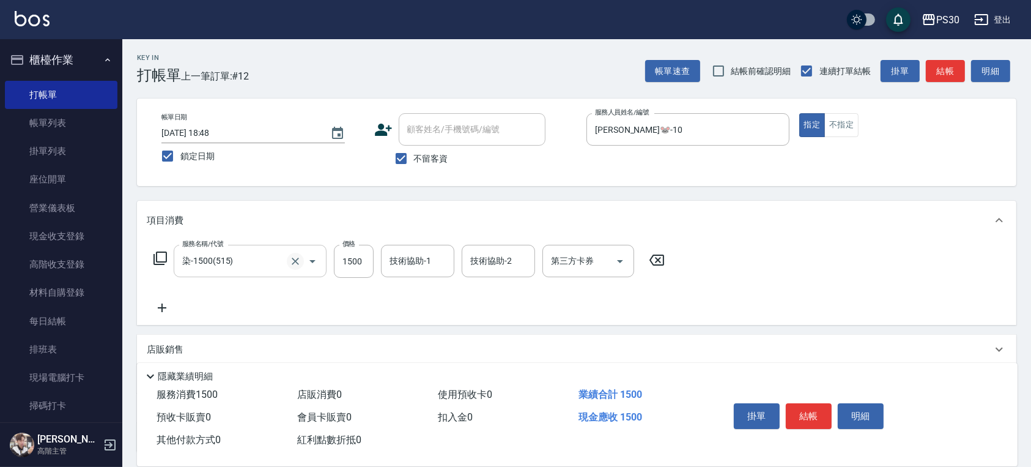
click at [291, 261] on icon "Clear" at bounding box center [295, 261] width 12 height 12
type input "網路染套C1799(0804)"
type input "1099"
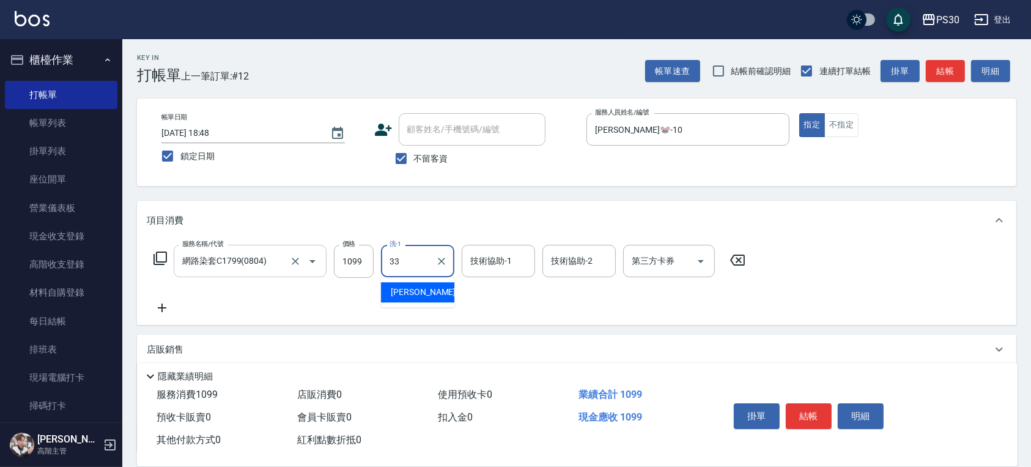
type input "洪采妤-33"
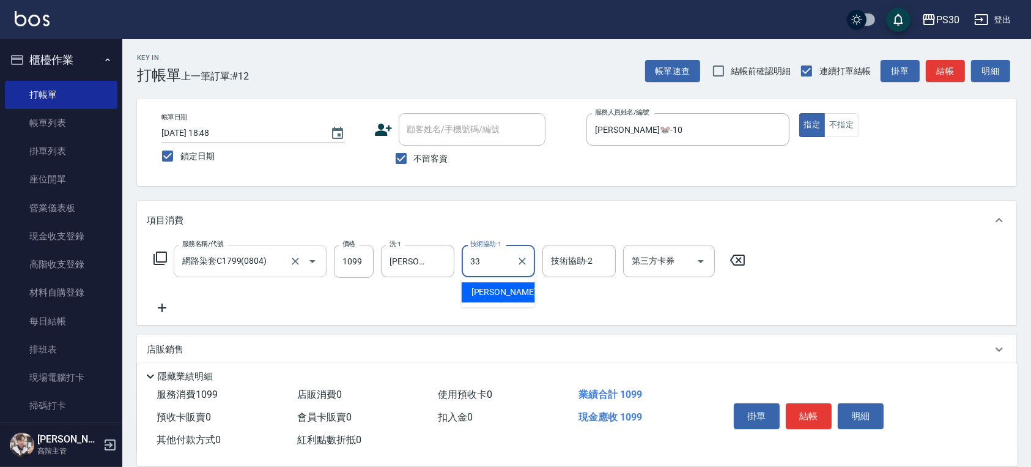
type input "洪采妤-33"
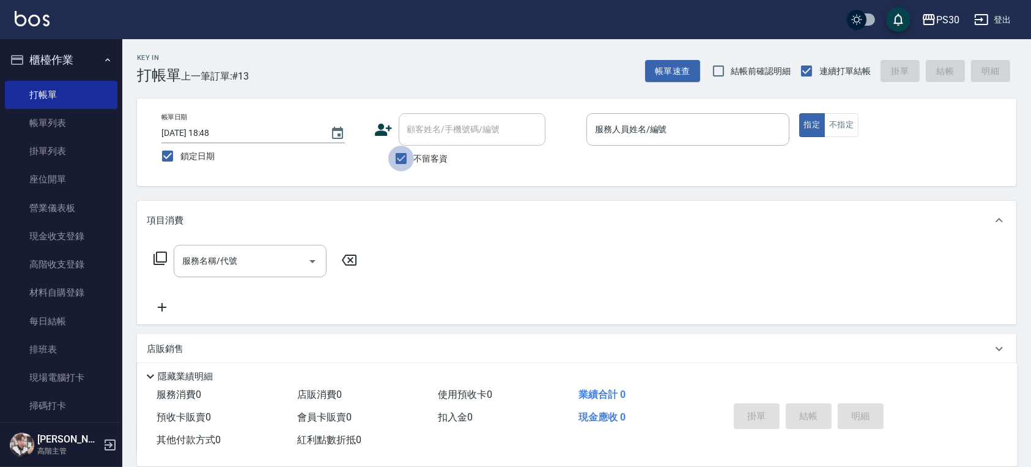
click at [393, 151] on input "不留客資" at bounding box center [401, 159] width 26 height 26
checkbox input "false"
click at [420, 125] on div "顧客姓名/手機號碼/編號 顧客姓名/手機號碼/編號" at bounding box center [472, 129] width 147 height 32
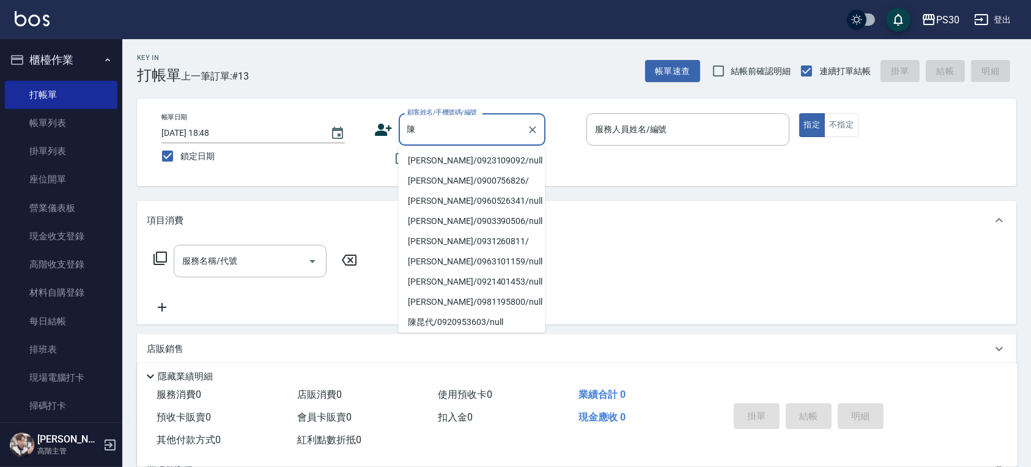
click at [445, 158] on li "陳建銘/0923109092/null" at bounding box center [472, 160] width 147 height 20
type input "陳建銘/0923109092/null"
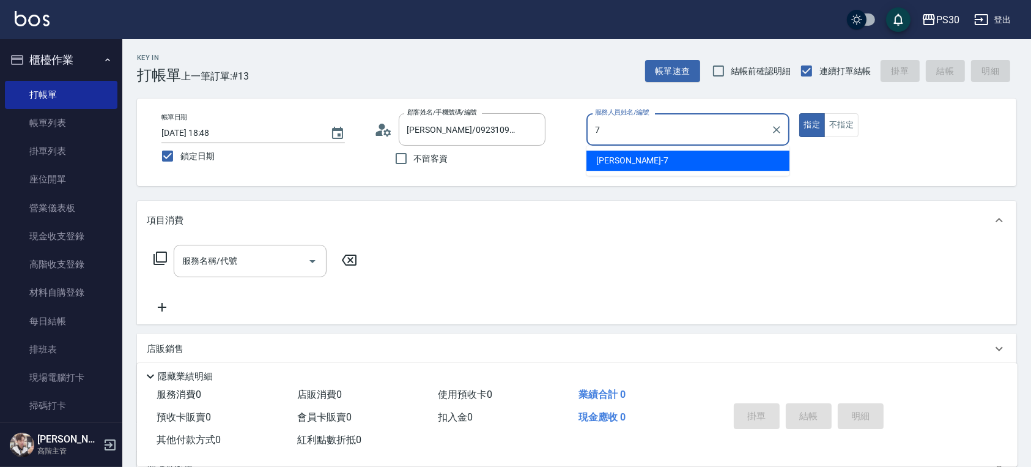
type input "Julia阿啾-7"
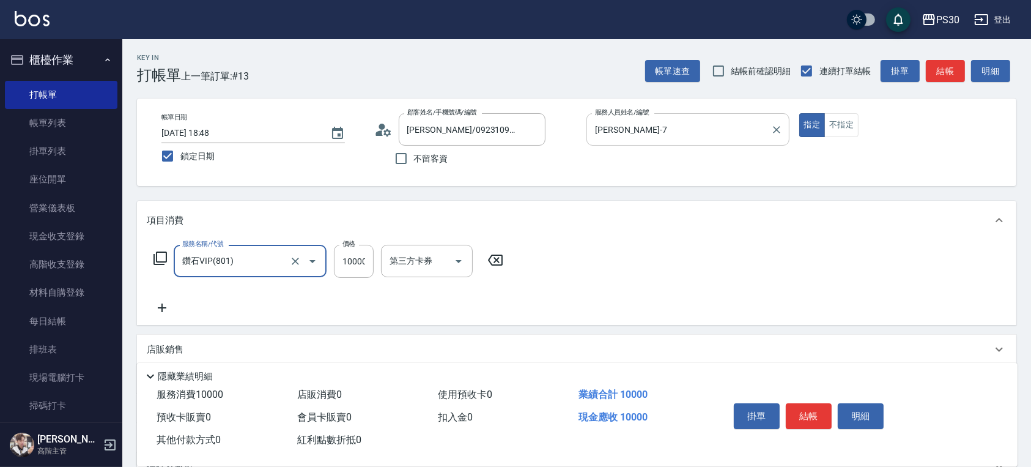
type input "鑽石VIP(801)"
type input "3000"
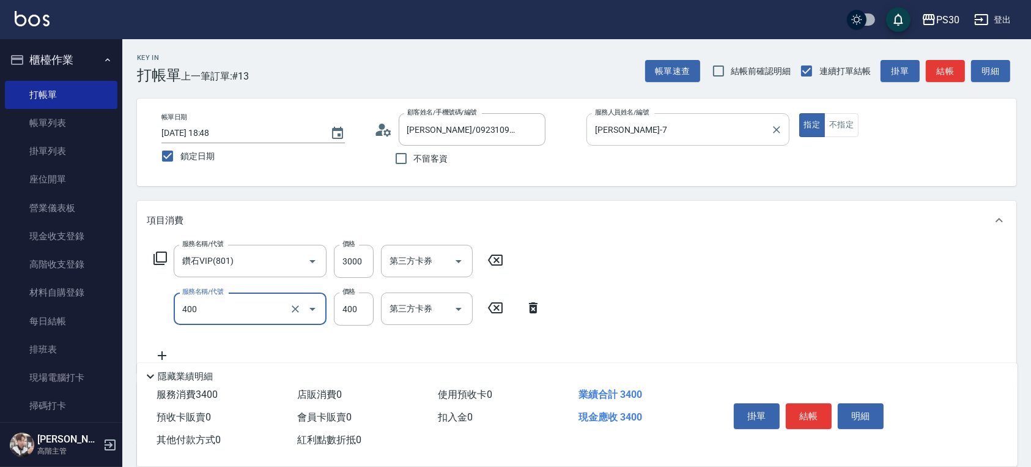
type input "洗剪400(400)"
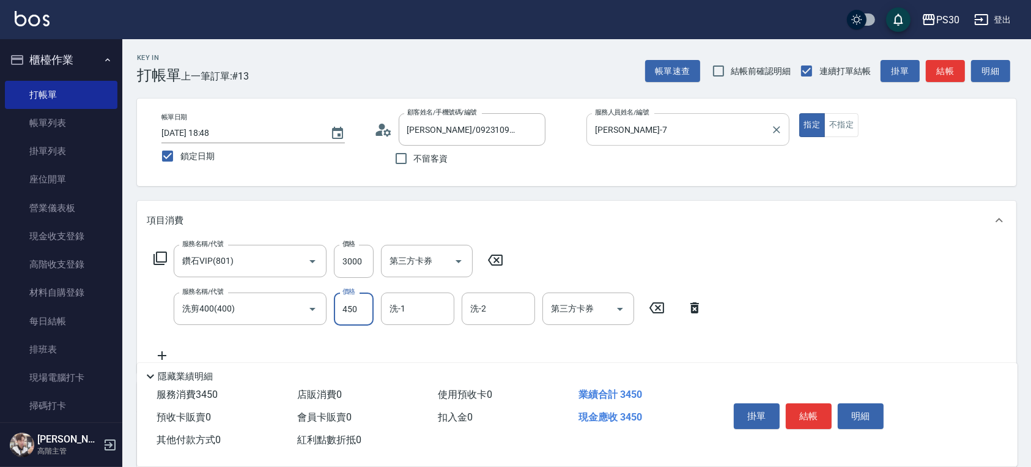
type input "450"
click at [625, 310] on icon "Open" at bounding box center [620, 309] width 15 height 15
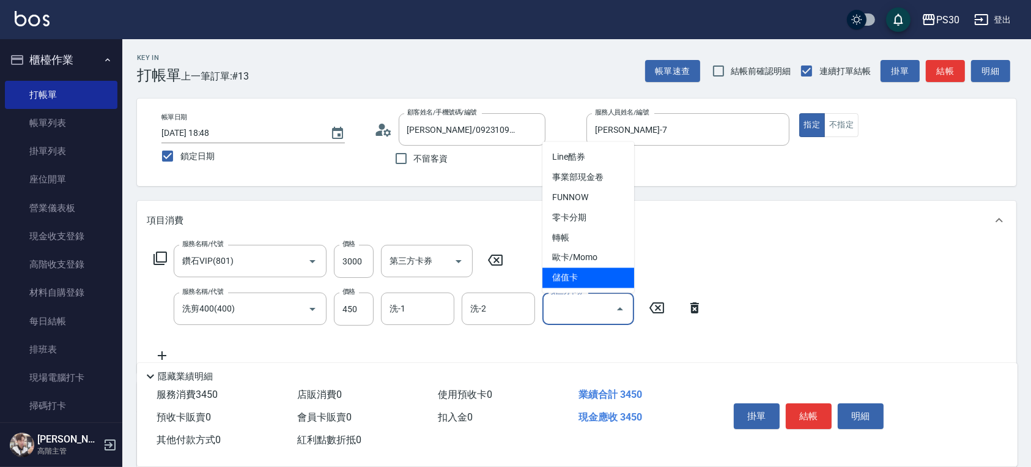
click at [580, 278] on span "儲值卡" at bounding box center [588, 278] width 92 height 20
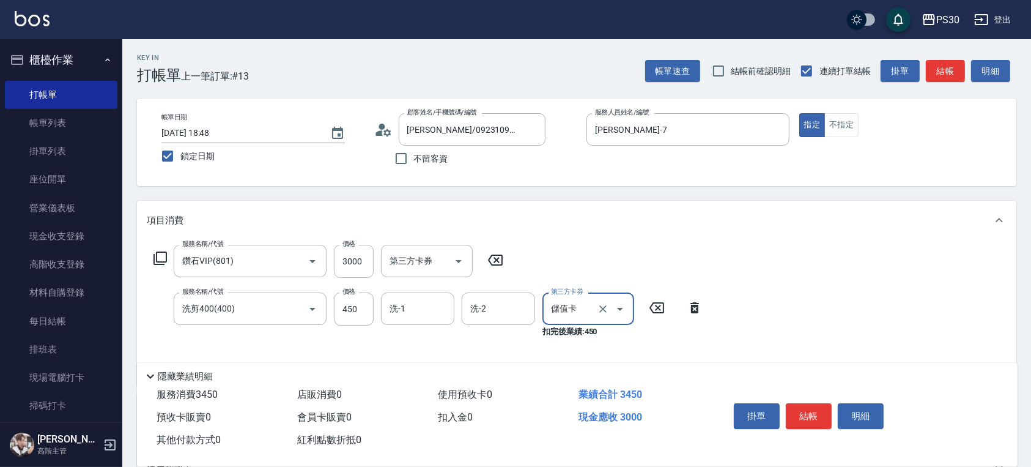
type input "儲值卡"
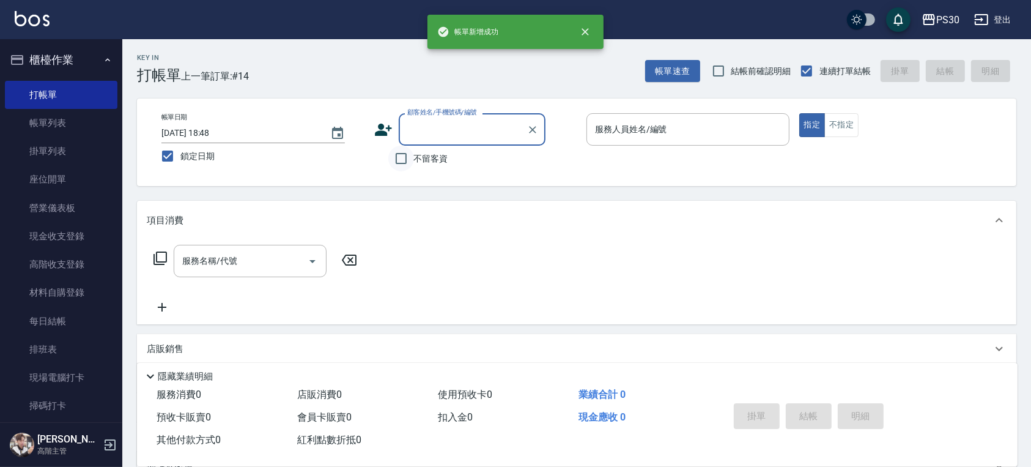
click at [404, 154] on input "不留客資" at bounding box center [401, 159] width 26 height 26
checkbox input "true"
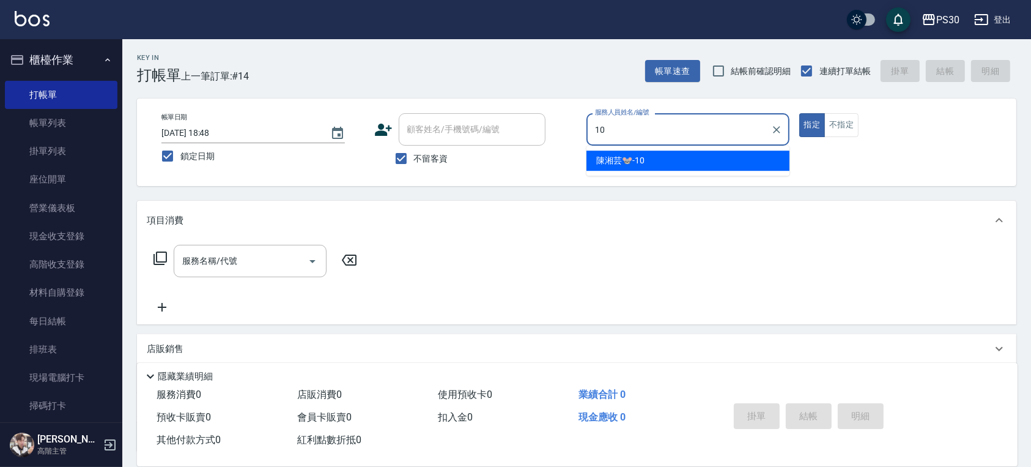
type input "陳湘芸🐭-10"
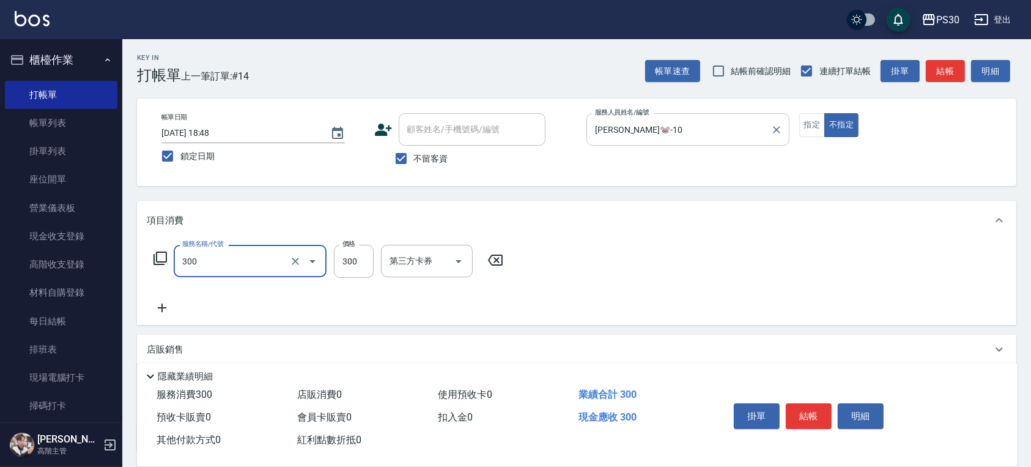
type input "洗剪300(300)"
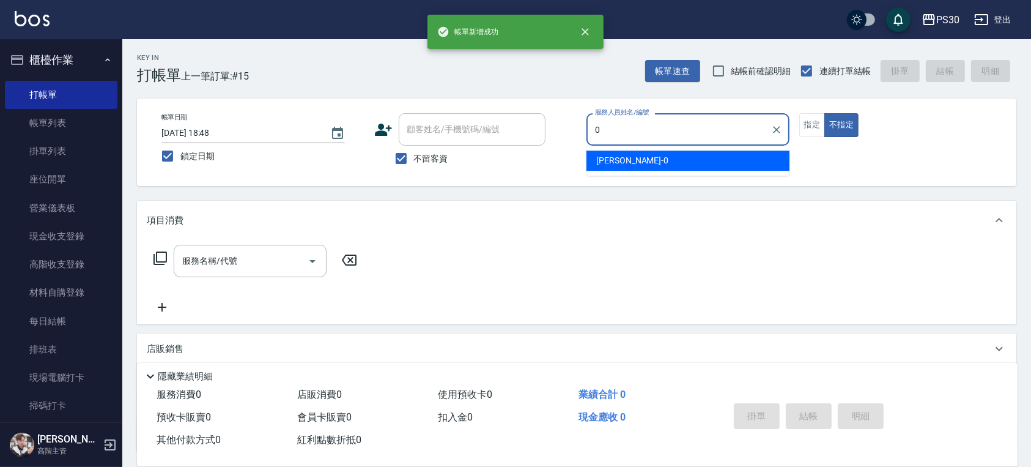
type input "廖金城-0"
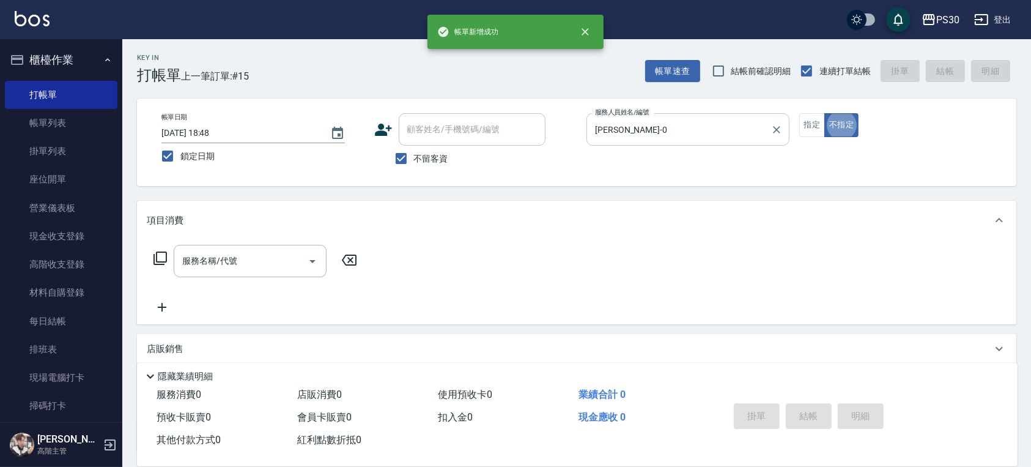
type button "false"
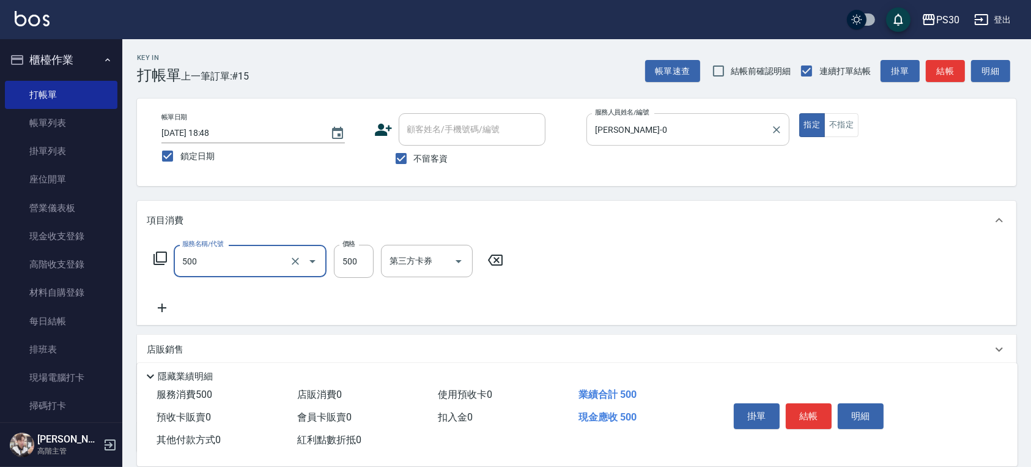
type input "洗剪500(500)"
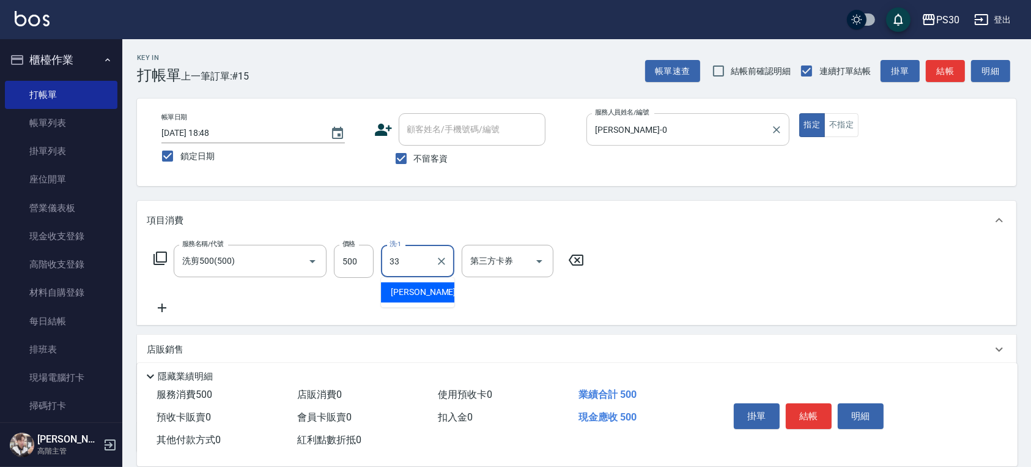
type input "洪采妤-33"
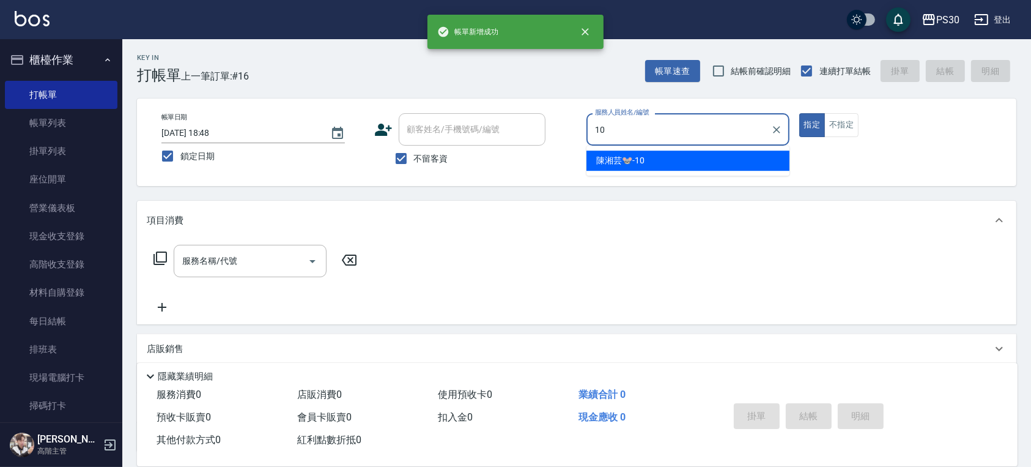
type input "陳湘芸🐭-10"
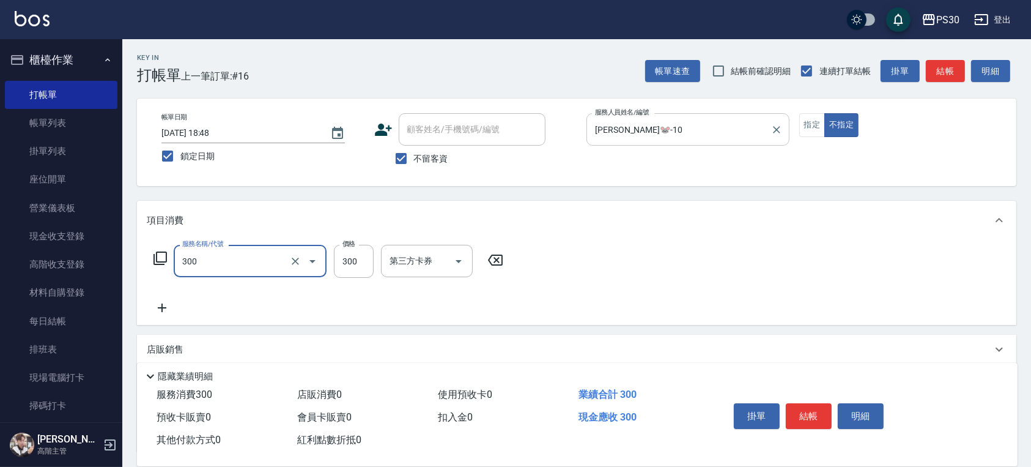
type input "洗剪300(300)"
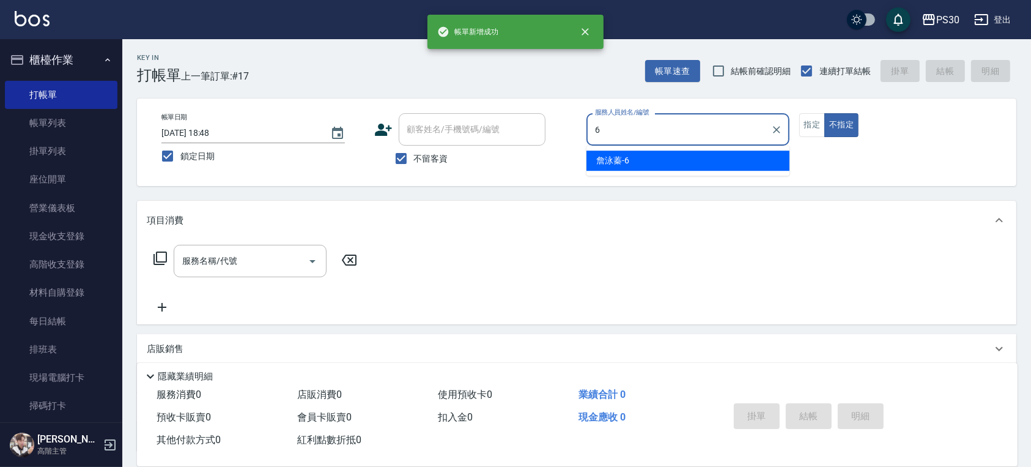
type input "詹泳蓁-6"
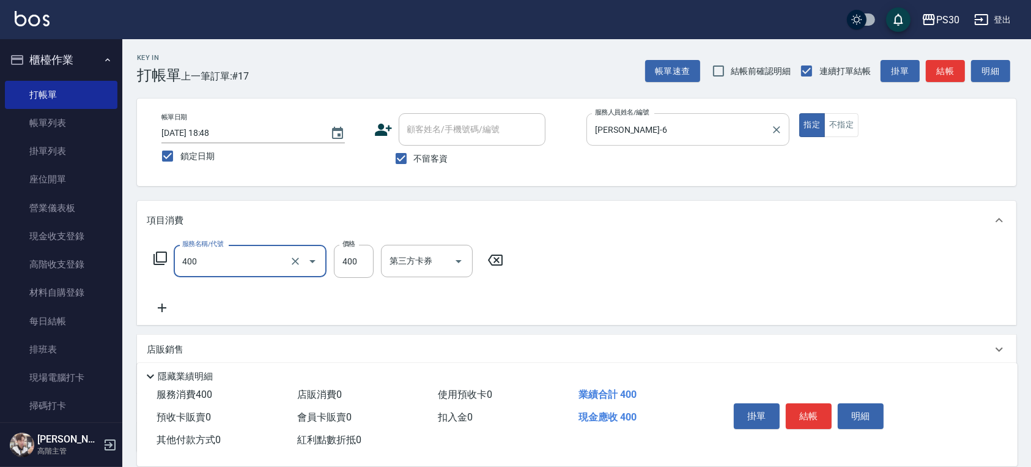
type input "洗剪400(400)"
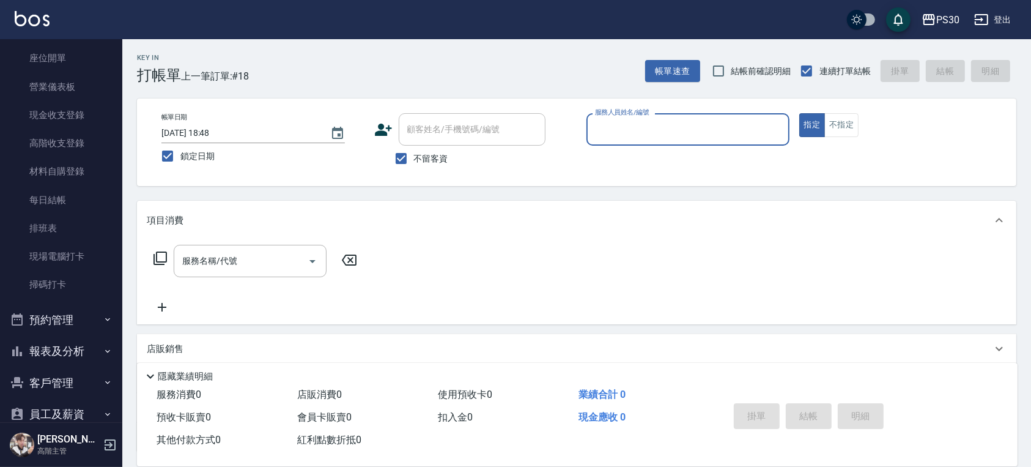
scroll to position [238, 0]
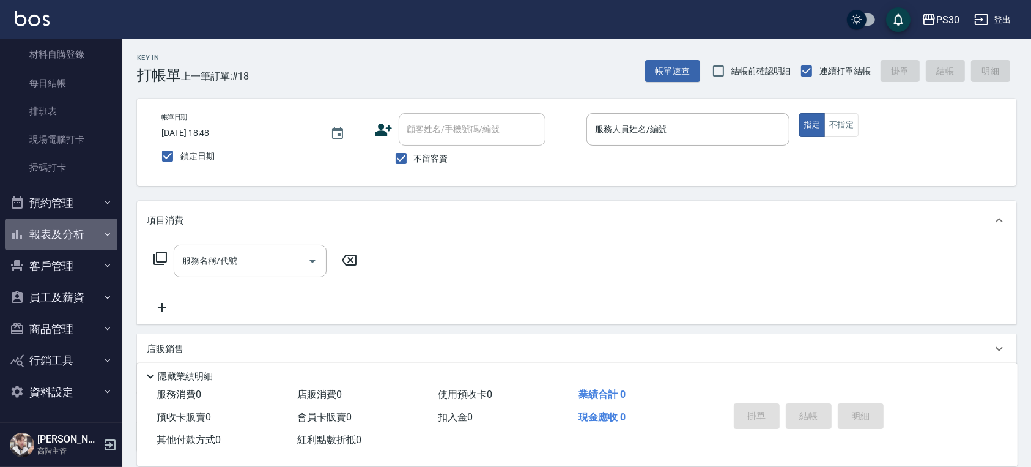
click at [62, 240] on button "報表及分析" at bounding box center [61, 234] width 113 height 32
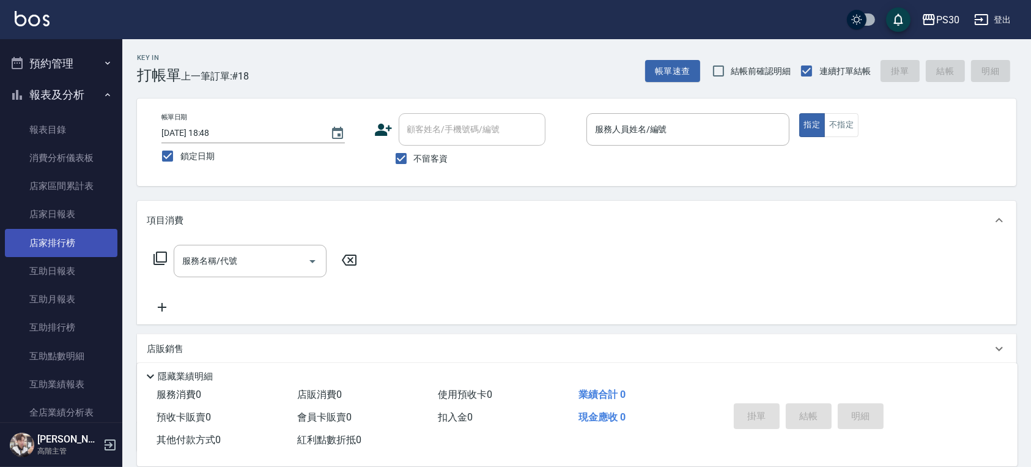
scroll to position [564, 0]
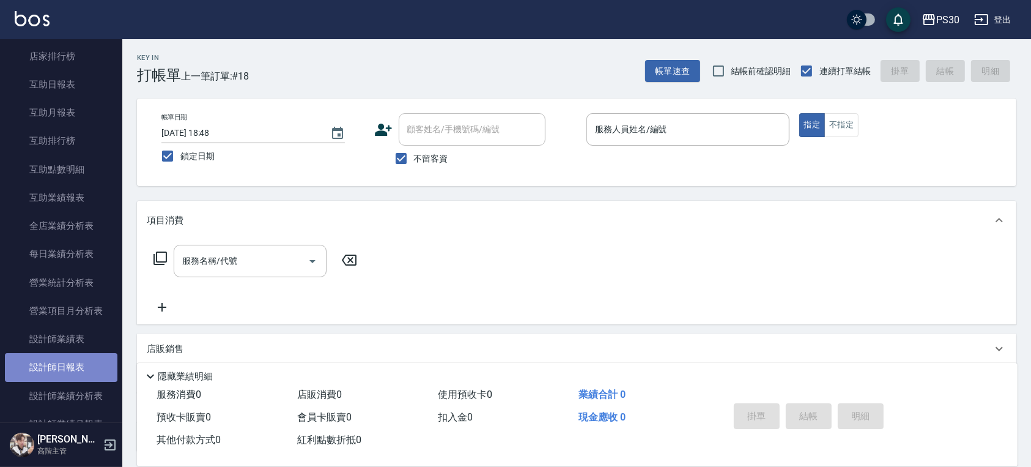
click at [79, 355] on link "設計師日報表" at bounding box center [61, 367] width 113 height 28
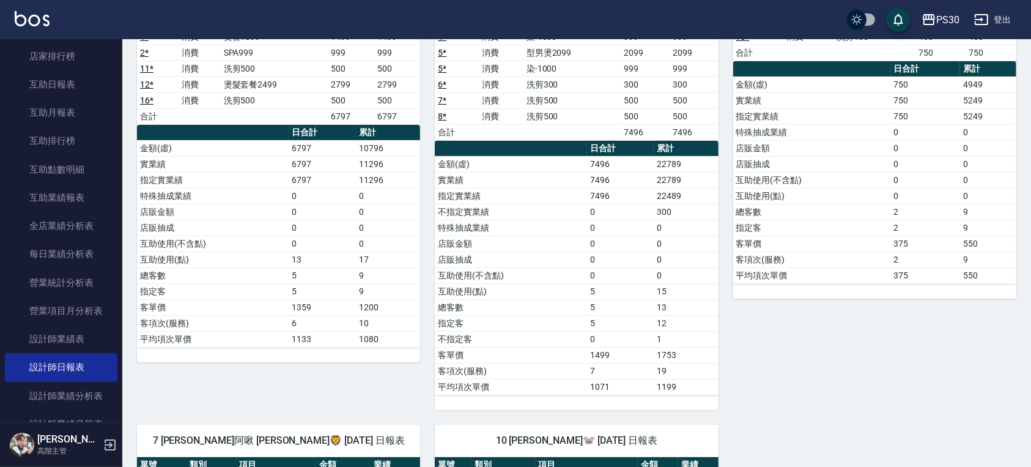
scroll to position [163, 0]
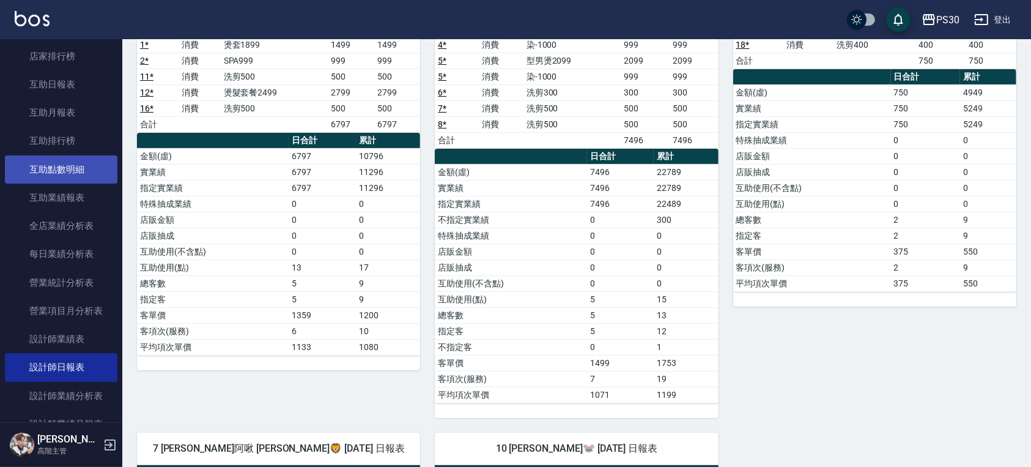
drag, startPoint x: 168, startPoint y: 195, endPoint x: 82, endPoint y: 161, distance: 92.0
click at [82, 161] on link "互助點數明細" at bounding box center [61, 169] width 113 height 28
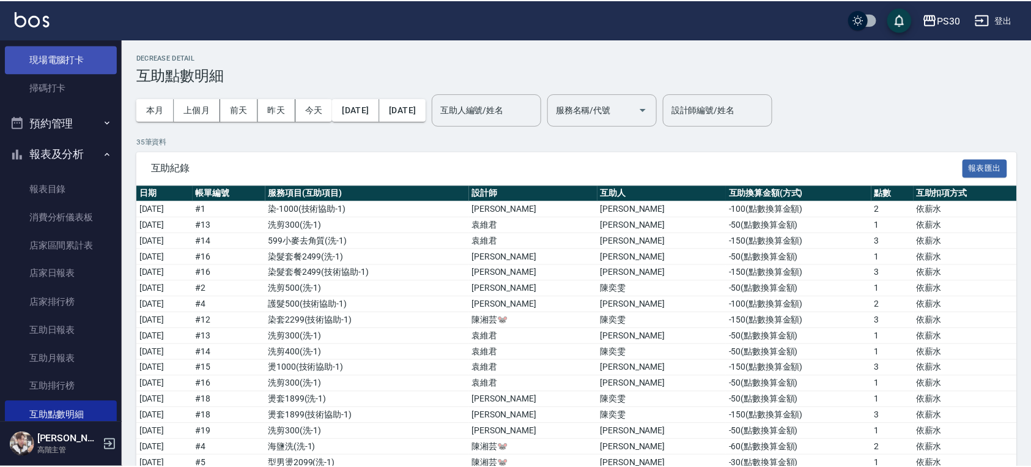
scroll to position [238, 0]
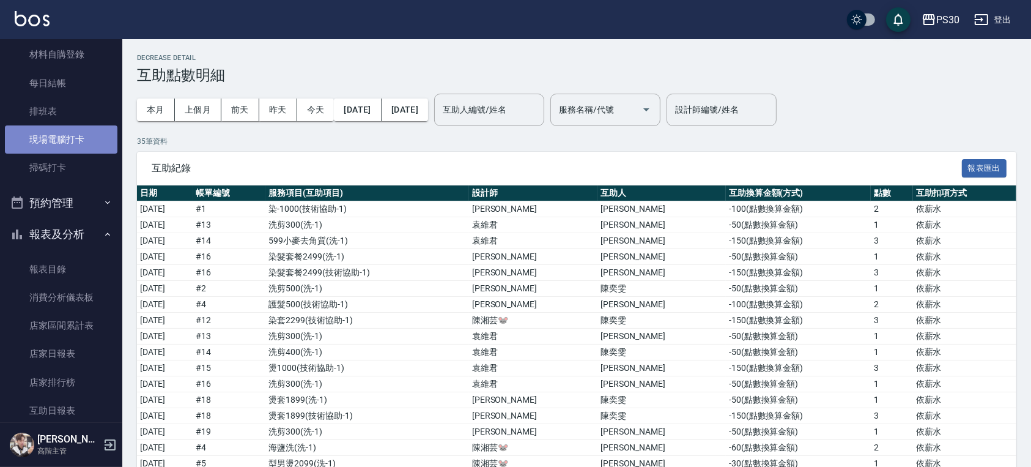
click at [83, 144] on link "現場電腦打卡" at bounding box center [61, 139] width 113 height 28
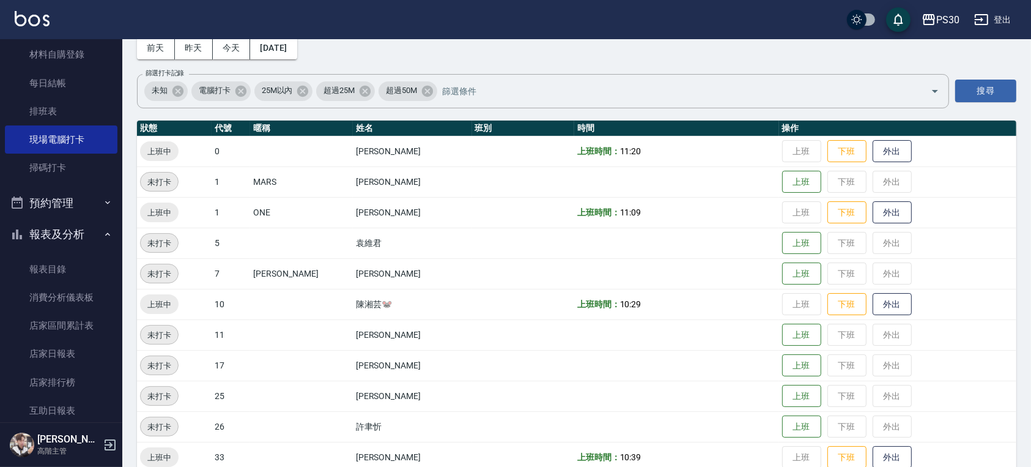
scroll to position [143, 0]
